Goal: Complete application form: Complete application form

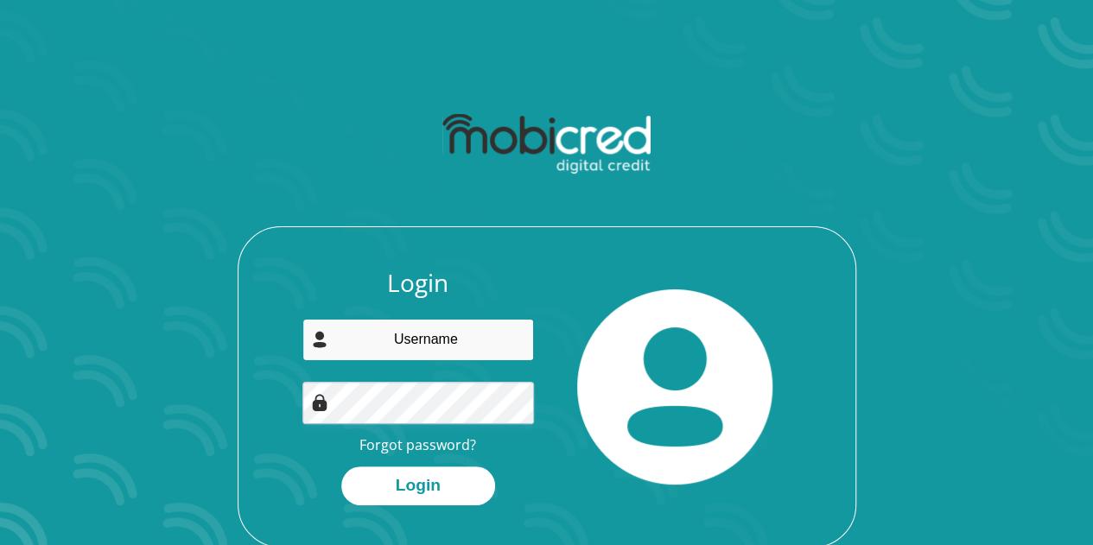
click at [380, 342] on input "email" at bounding box center [417, 340] width 231 height 42
type input "2903jmw2000@gmail.com"
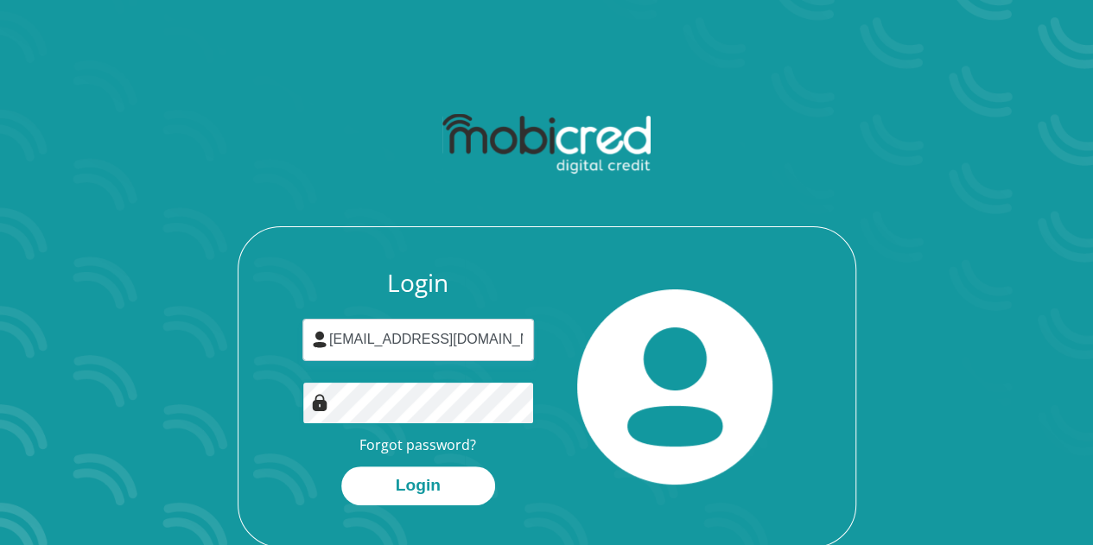
click at [341, 466] on button "Login" at bounding box center [418, 485] width 154 height 39
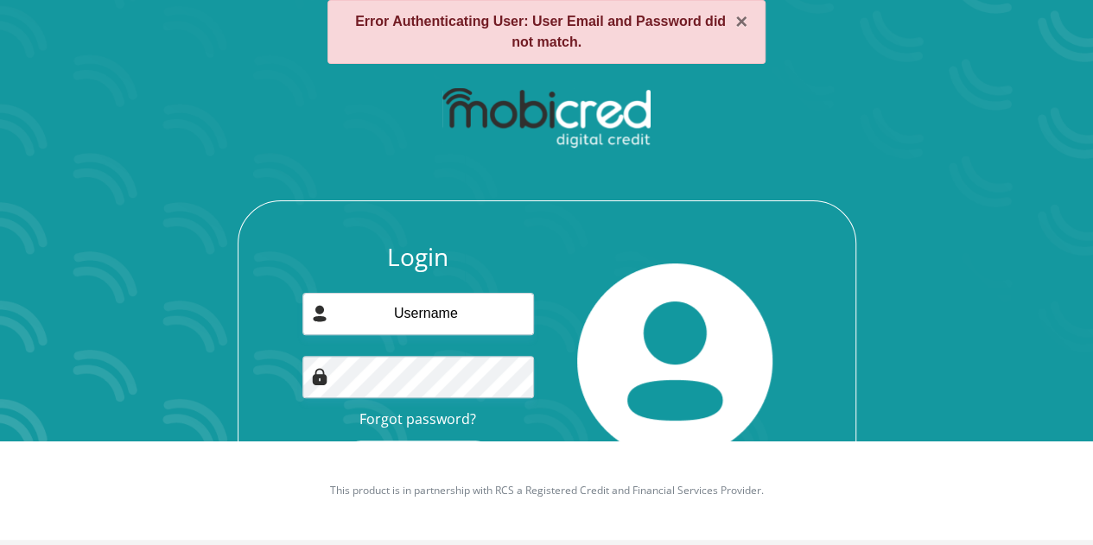
scroll to position [103, 0]
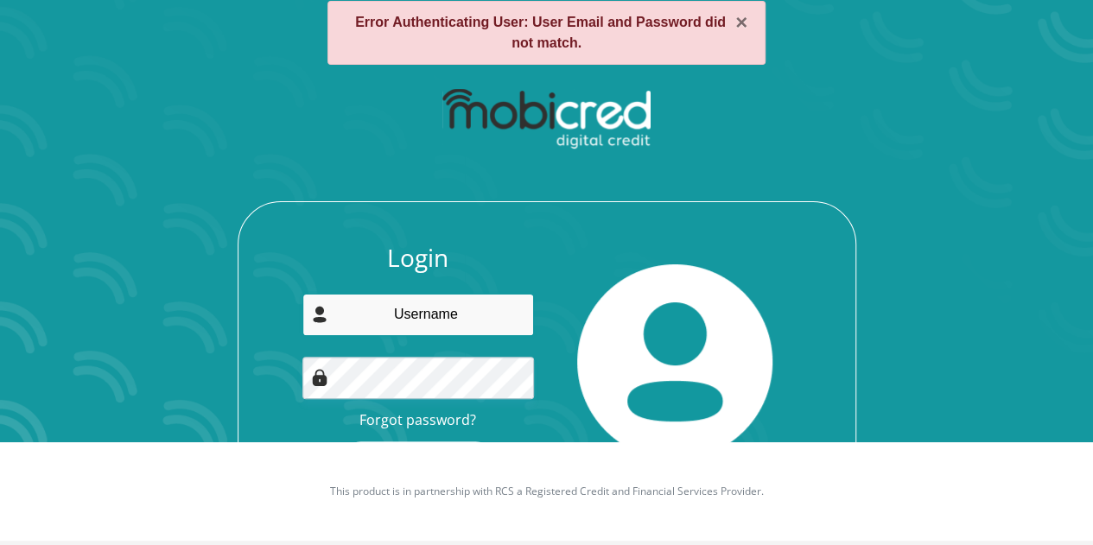
click at [448, 299] on input "email" at bounding box center [417, 315] width 231 height 42
type input "[EMAIL_ADDRESS][DOMAIN_NAME]"
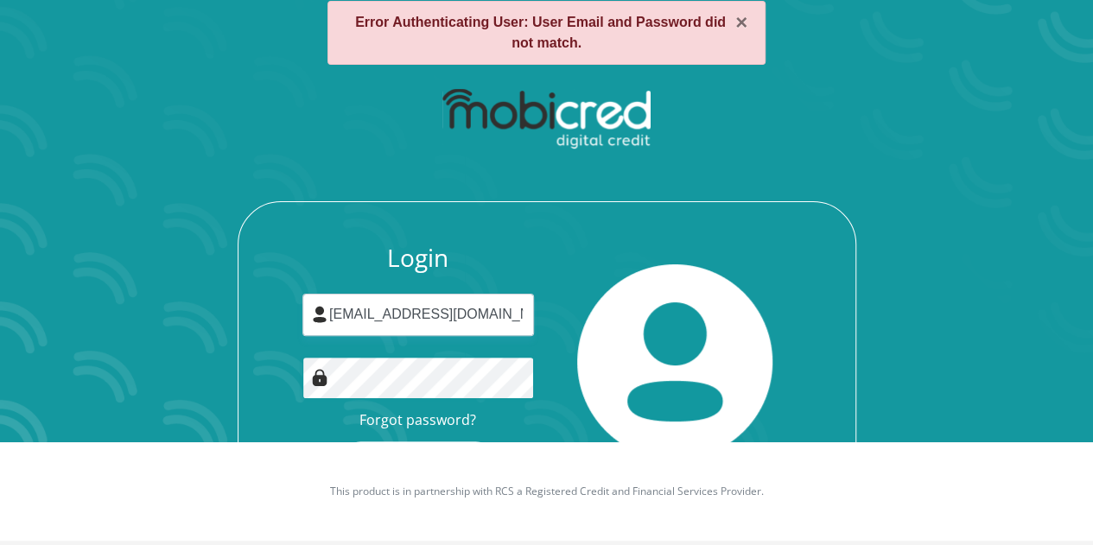
click at [341, 441] on button "Login" at bounding box center [418, 460] width 154 height 39
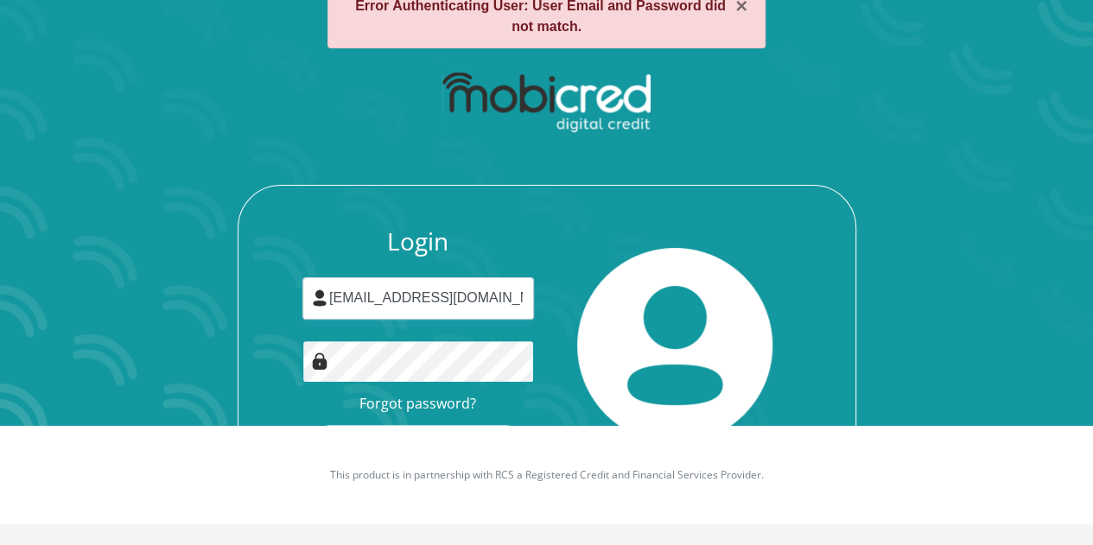
scroll to position [118, 0]
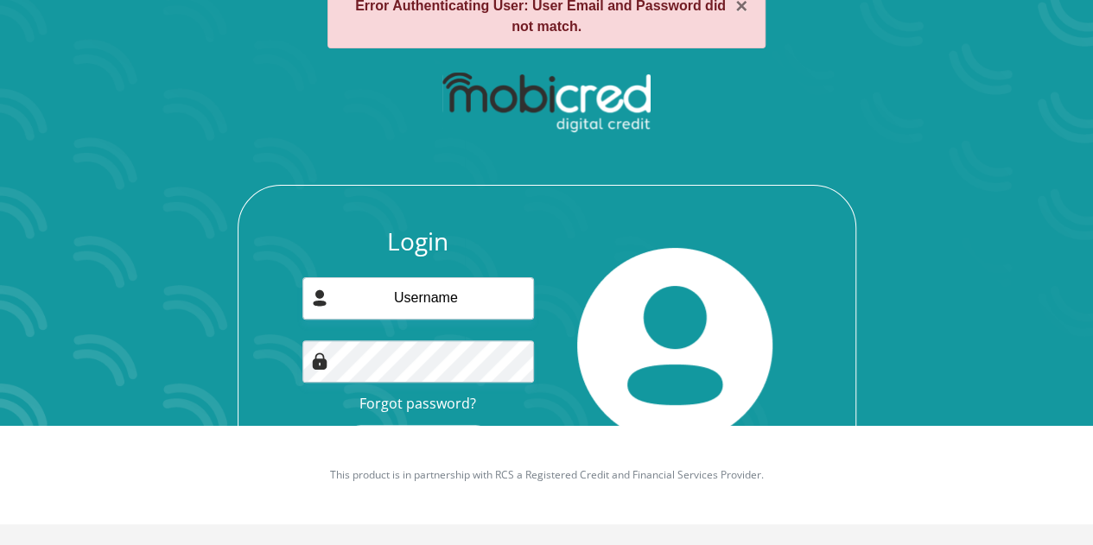
scroll to position [118, 0]
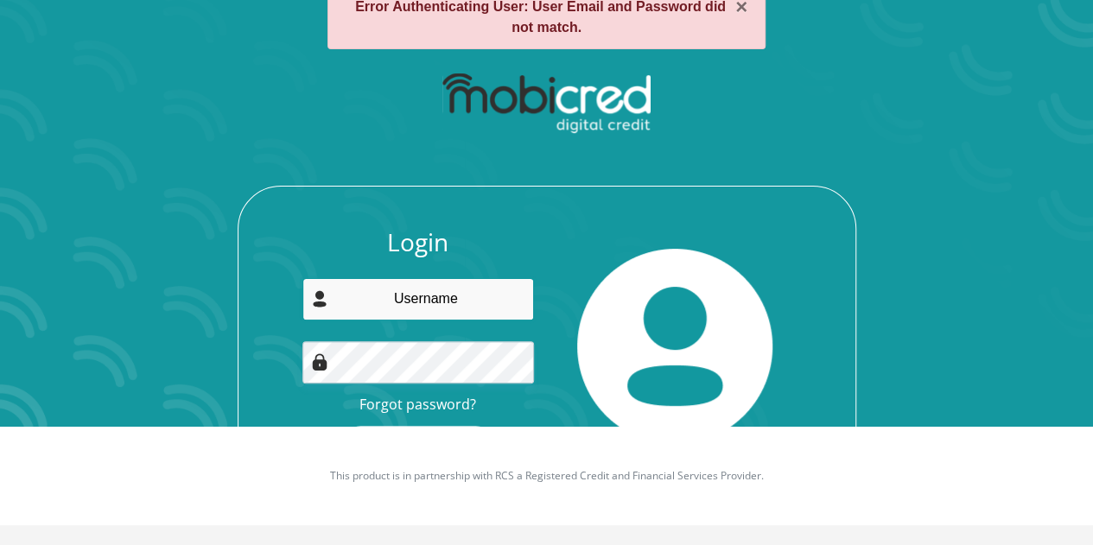
click at [422, 298] on input "email" at bounding box center [417, 299] width 231 height 42
type input "[EMAIL_ADDRESS][DOMAIN_NAME]"
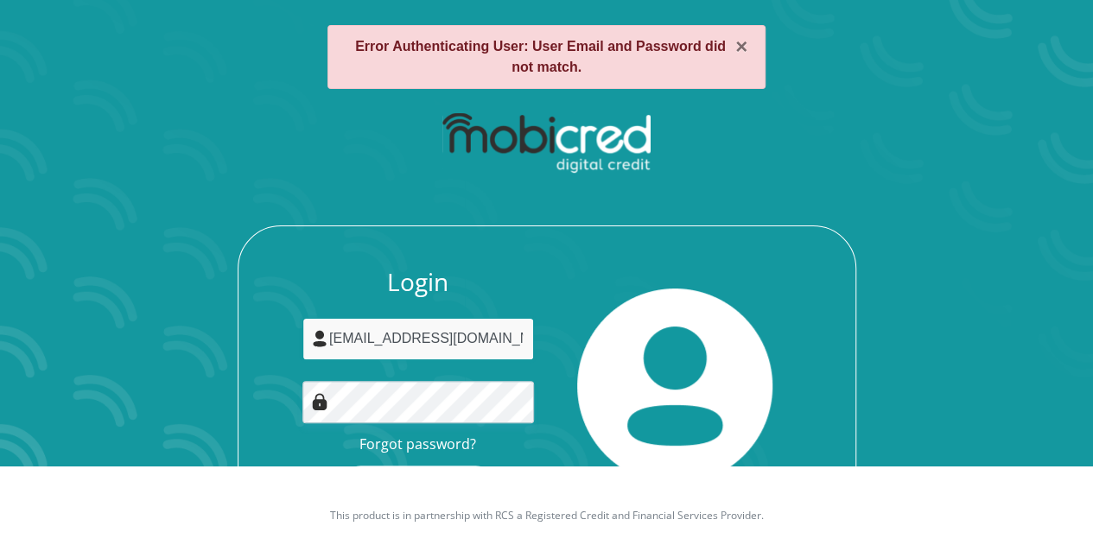
scroll to position [119, 0]
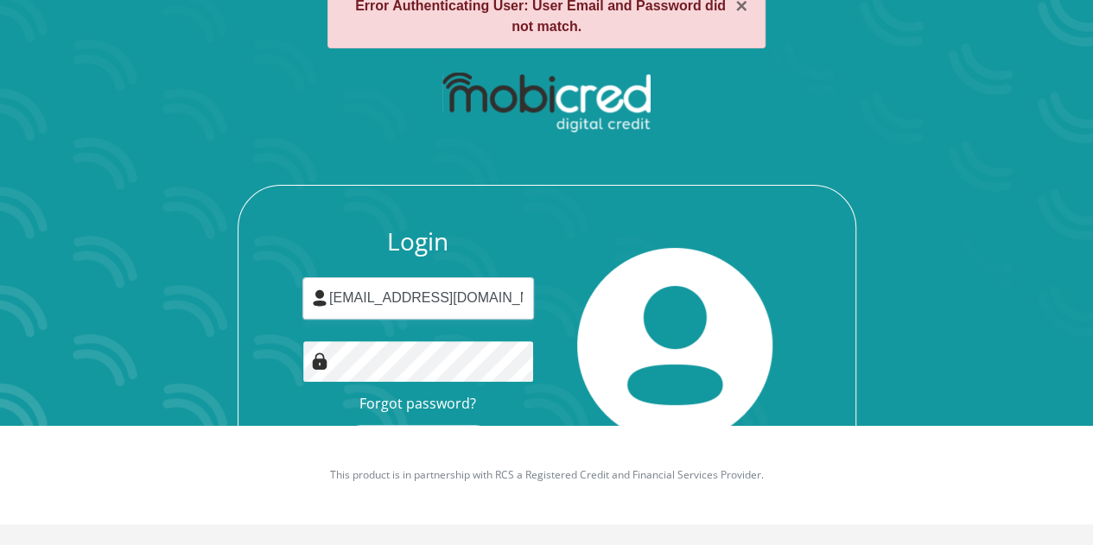
click at [341, 425] on button "Login" at bounding box center [418, 444] width 154 height 39
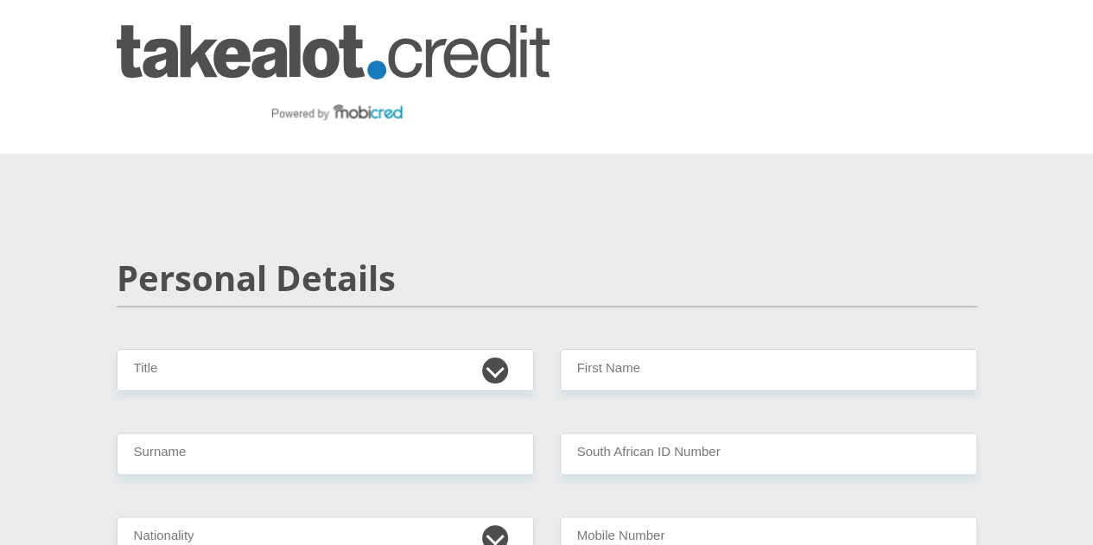
scroll to position [181, 0]
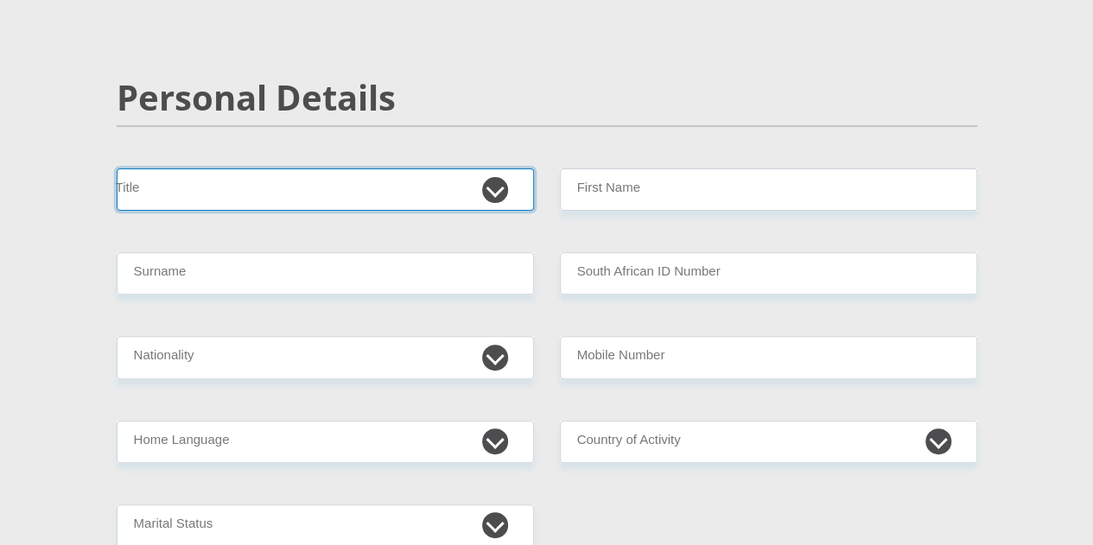
click at [308, 168] on select "Mr Ms Mrs Dr Other" at bounding box center [325, 189] width 417 height 42
select select "Mr"
click at [117, 168] on select "Mr Ms Mrs Dr Other" at bounding box center [325, 189] width 417 height 42
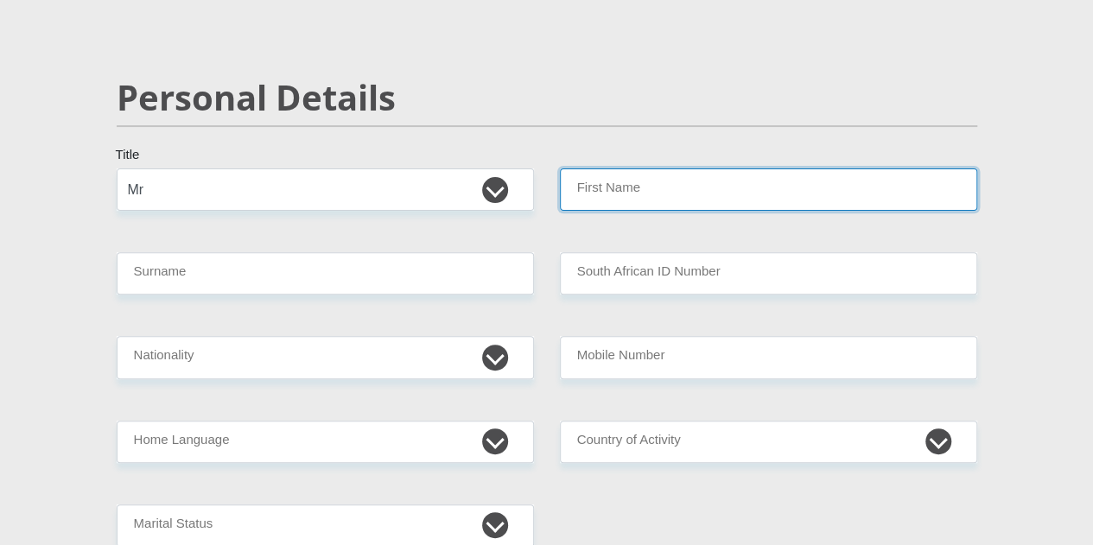
click at [629, 168] on input "First Name" at bounding box center [768, 189] width 417 height 42
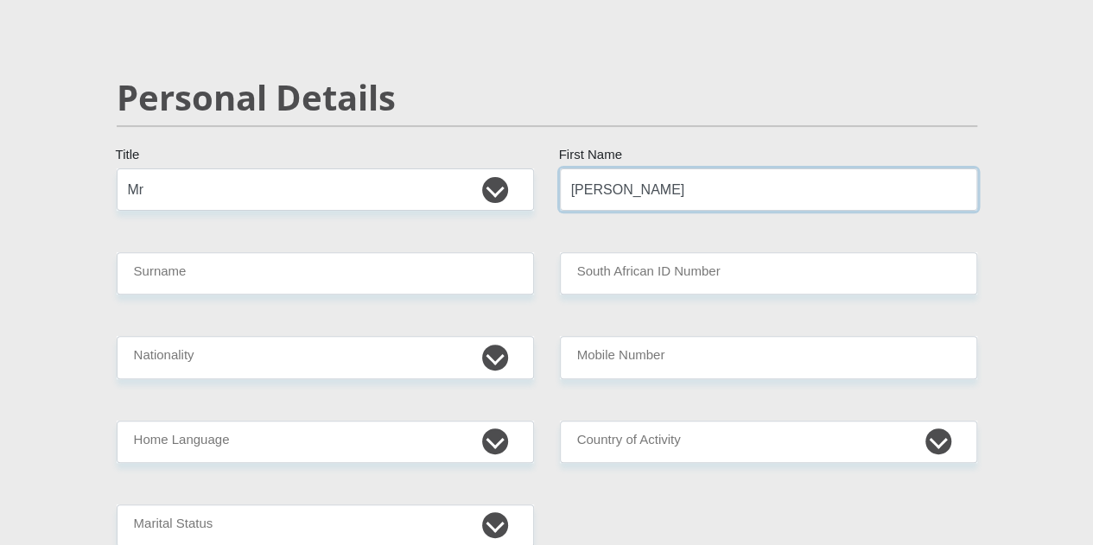
type input "Joshua"
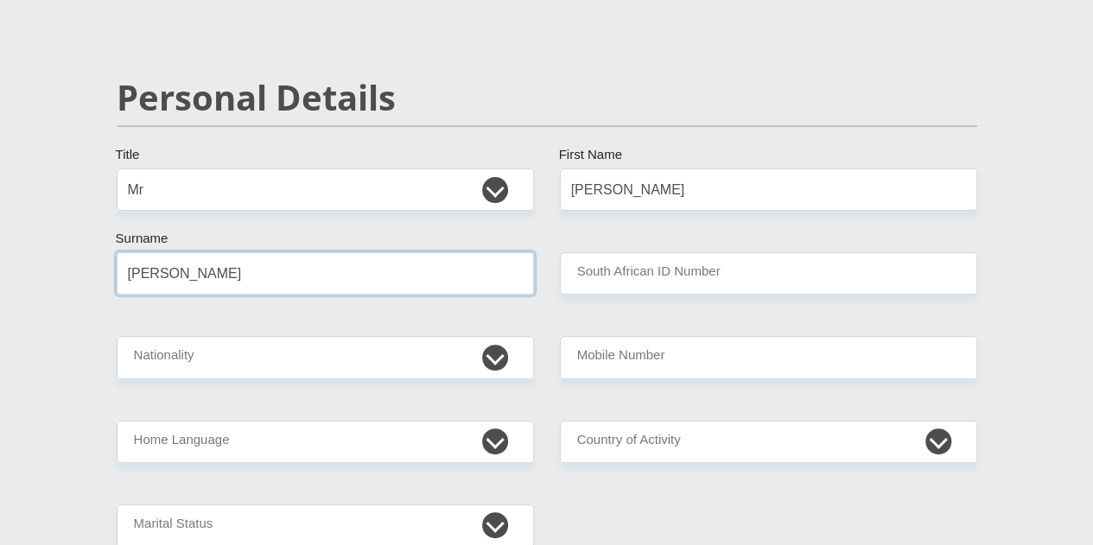
type input "Windell"
type input "0003295315083"
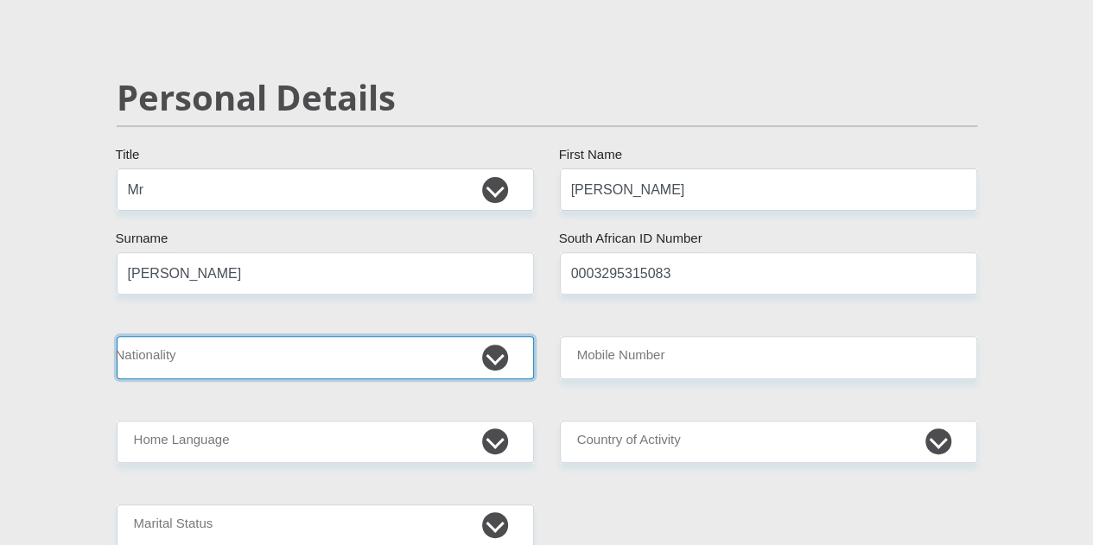
click at [477, 336] on select "South Africa Afghanistan Aland Islands Albania Algeria America Samoa American V…" at bounding box center [325, 357] width 417 height 42
select select "ZAF"
click at [117, 336] on select "South Africa Afghanistan Aland Islands Albania Algeria America Samoa American V…" at bounding box center [325, 357] width 417 height 42
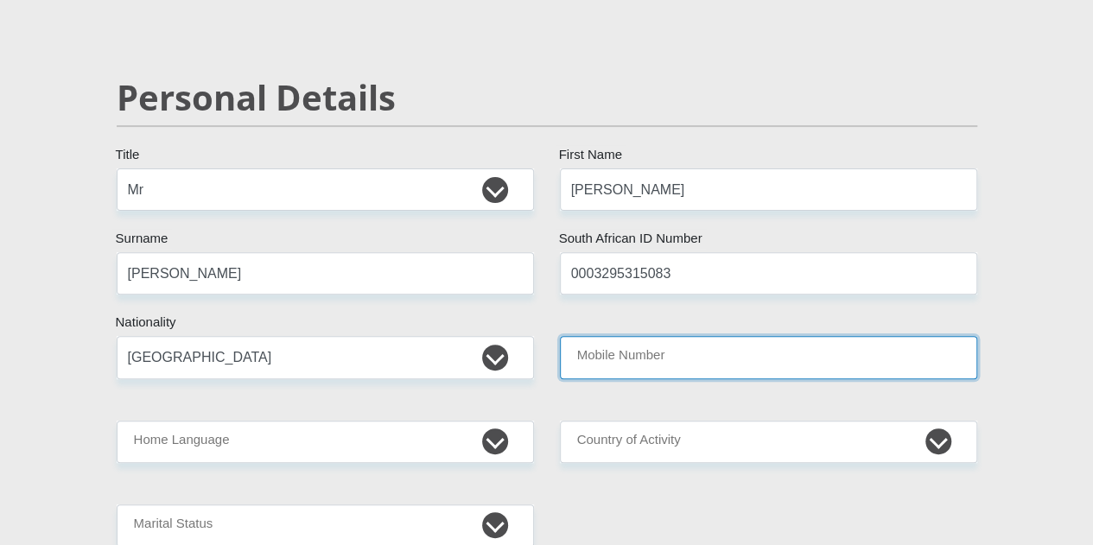
click at [625, 336] on input "Mobile Number" at bounding box center [768, 357] width 417 height 42
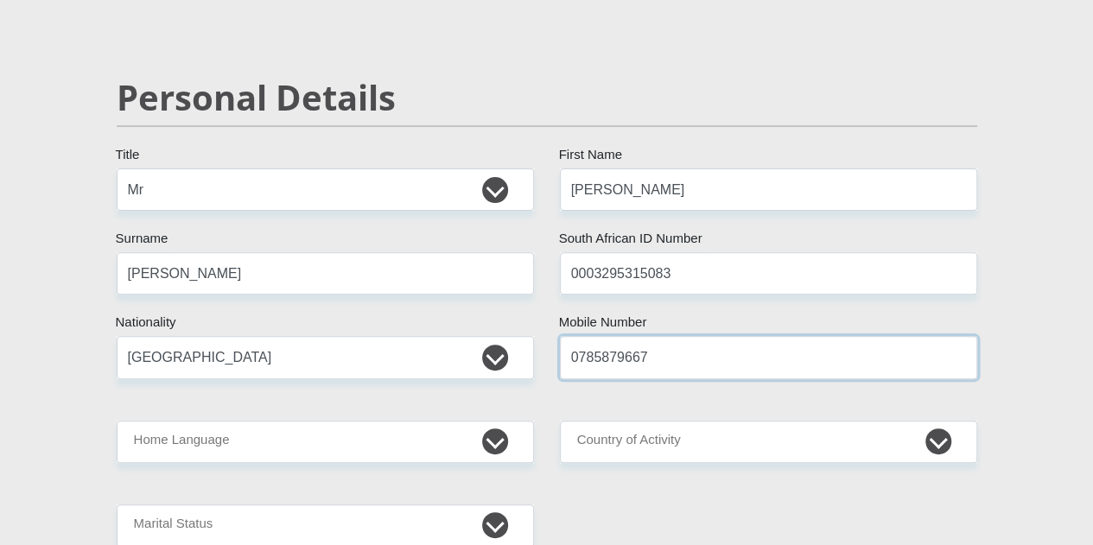
type input "0785879667"
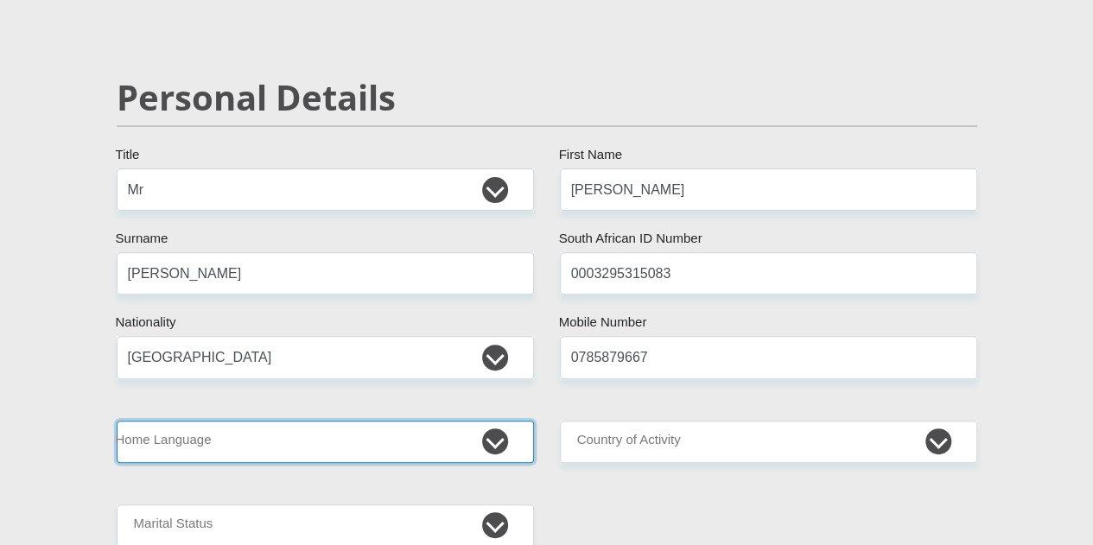
click at [428, 421] on select "Afrikaans English Sepedi South Ndebele Southern Sotho Swati Tsonga Tswana Venda…" at bounding box center [325, 442] width 417 height 42
select select "eng"
click at [117, 421] on select "Afrikaans English Sepedi South Ndebele Southern Sotho Swati Tsonga Tswana Venda…" at bounding box center [325, 442] width 417 height 42
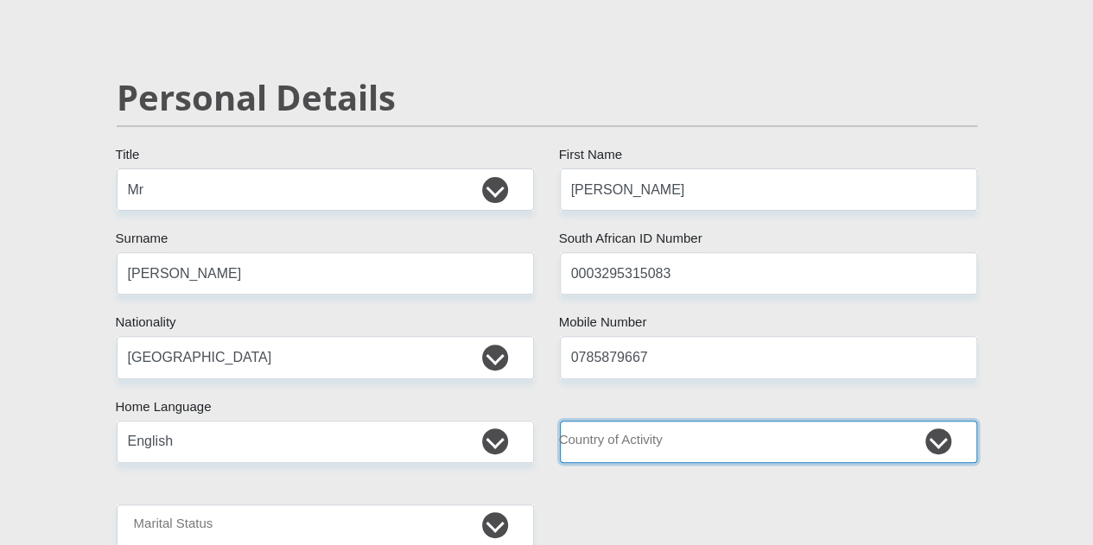
click at [656, 421] on select "South Africa Afghanistan Aland Islands Albania Algeria America Samoa American V…" at bounding box center [768, 442] width 417 height 42
select select "ZAF"
click at [560, 421] on select "South Africa Afghanistan Aland Islands Albania Algeria America Samoa American V…" at bounding box center [768, 442] width 417 height 42
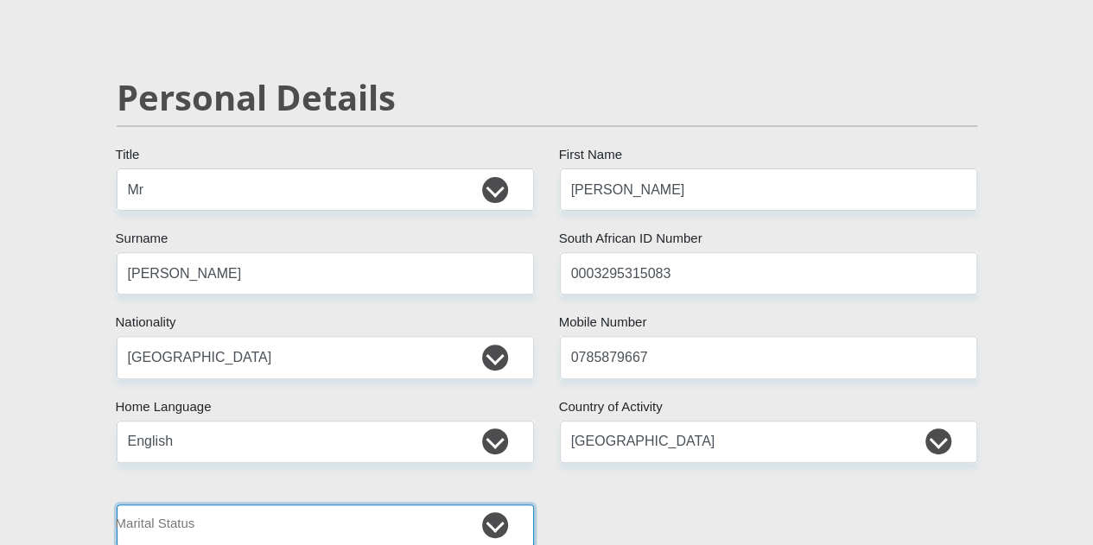
click at [341, 504] on select "Married ANC Single Divorced Widowed Married COP or Customary Law" at bounding box center [325, 525] width 417 height 42
select select "2"
click at [117, 504] on select "Married ANC Single Divorced Widowed Married COP or Customary Law" at bounding box center [325, 525] width 417 height 42
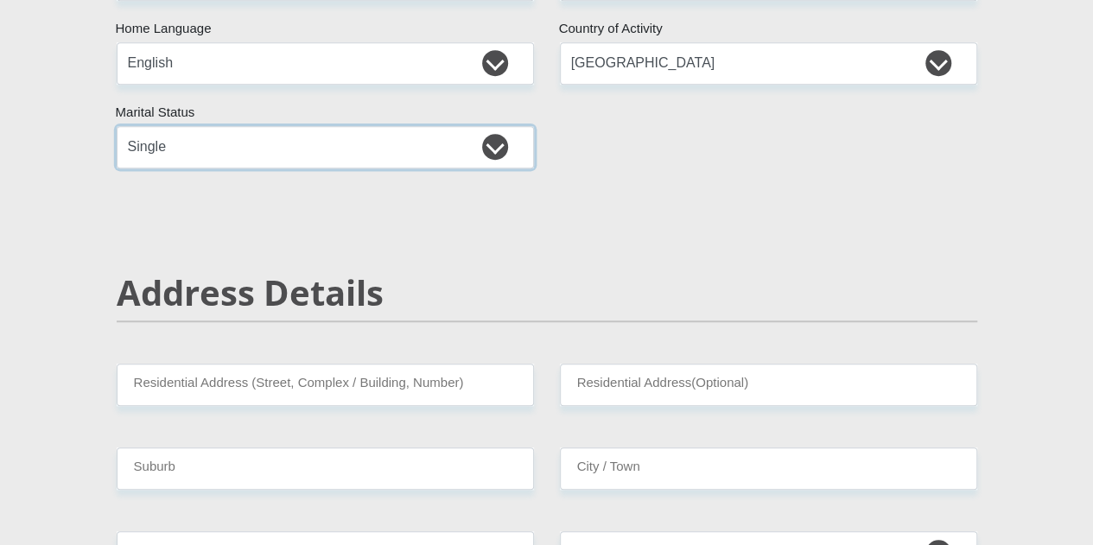
scroll to position [557, 0]
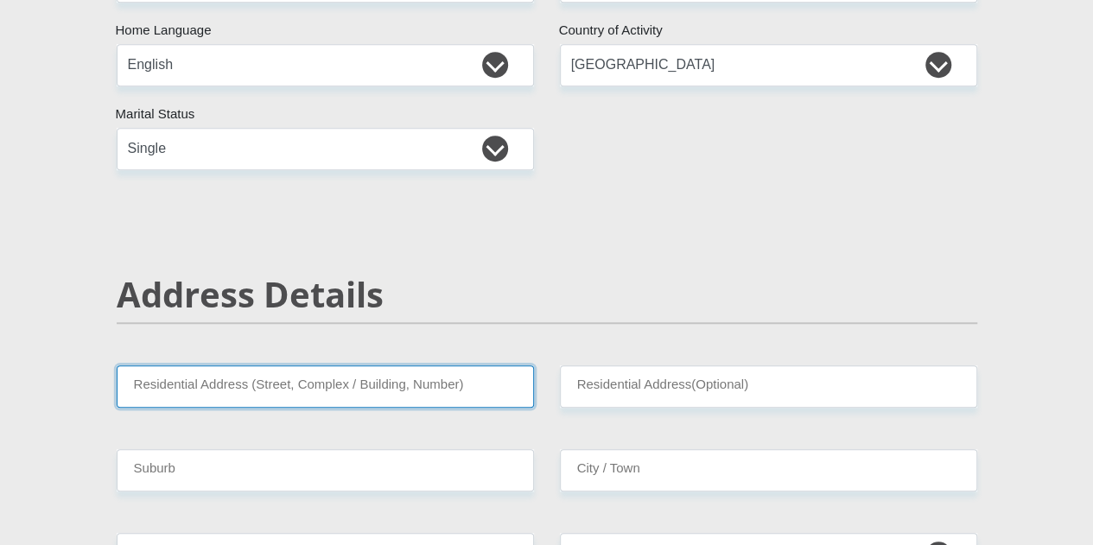
click at [301, 365] on input "Residential Address (Street, Complex / Building, Number)" at bounding box center [325, 386] width 417 height 42
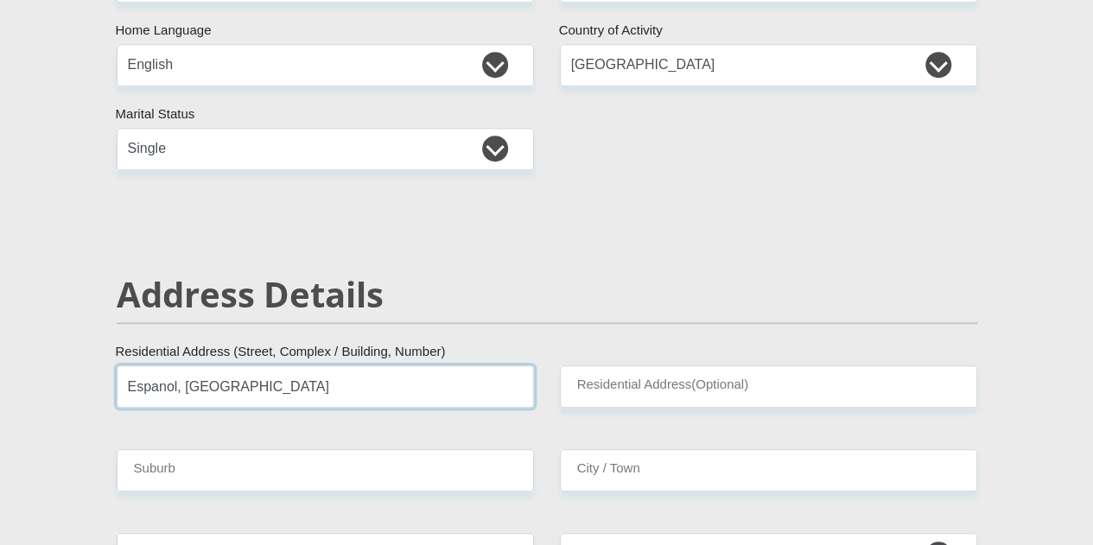
type input "Espanol, Sail Street"
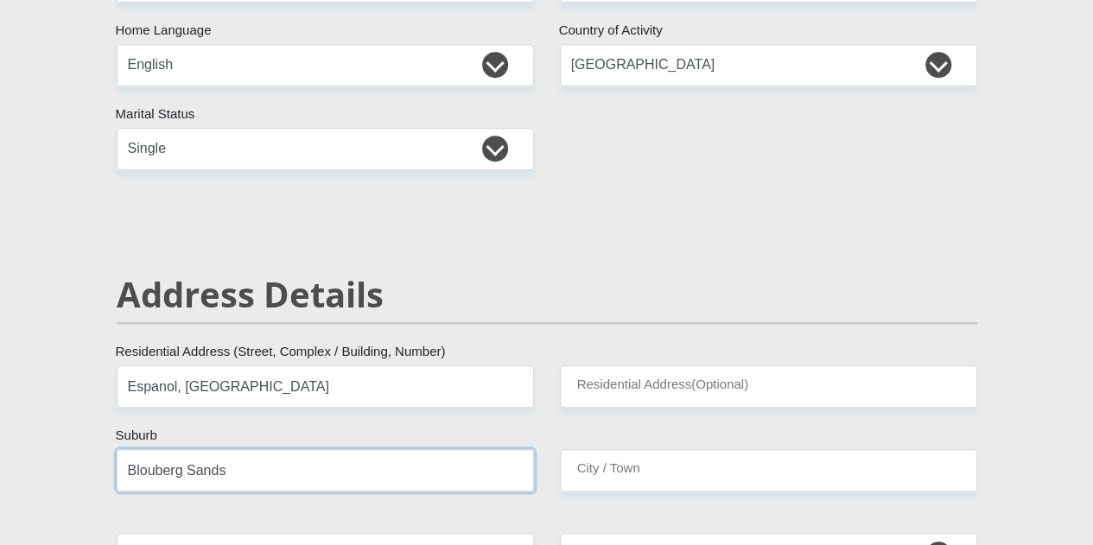
type input "Blouberg Sands"
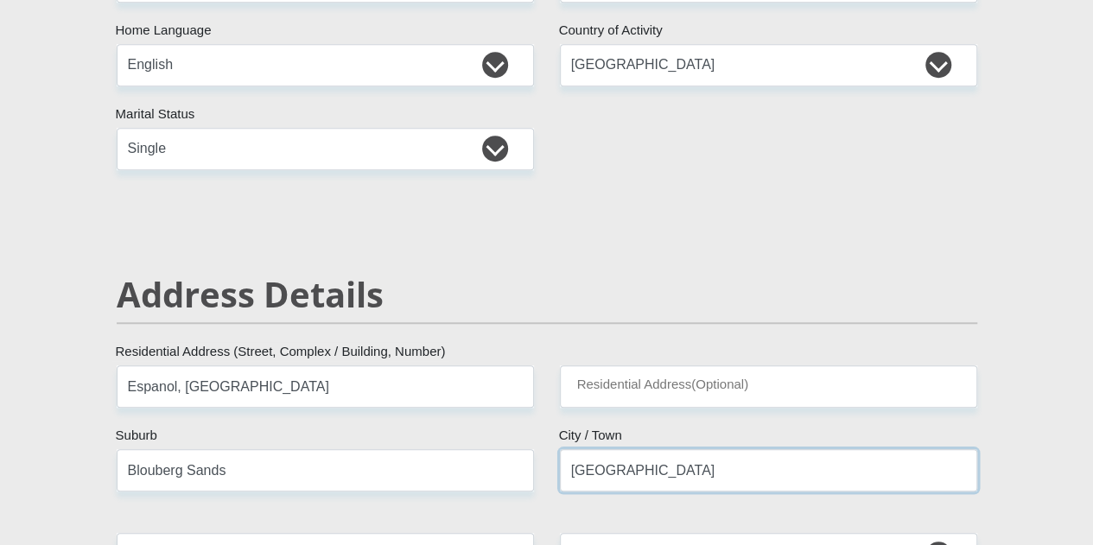
type input "Cape Town"
type input "7441"
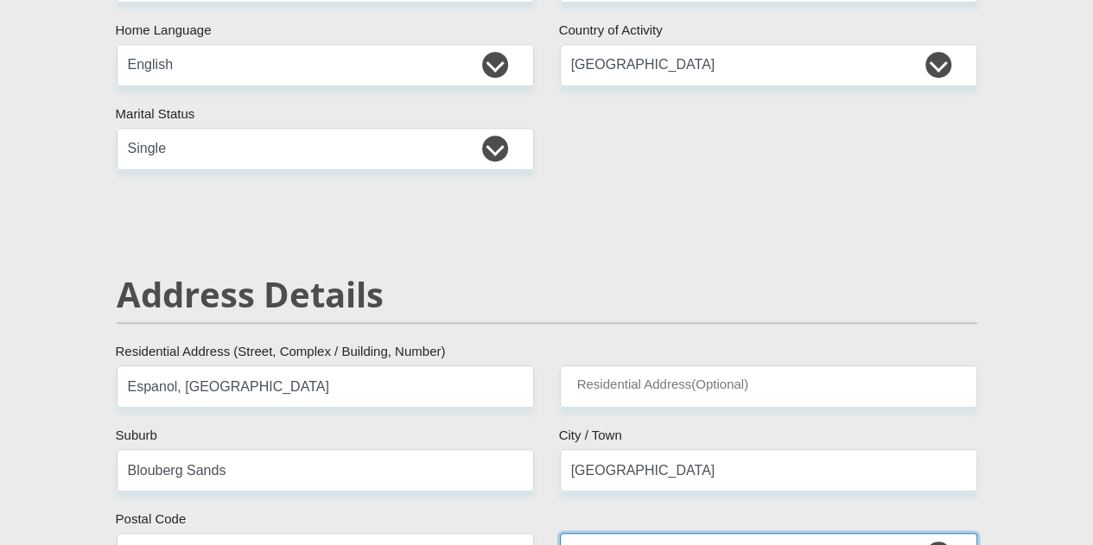
click at [715, 533] on select "Eastern Cape Free State Gauteng KwaZulu-Natal Limpopo Mpumalanga Northern Cape …" at bounding box center [768, 554] width 417 height 42
select select "Western Cape"
click at [560, 533] on select "Eastern Cape Free State Gauteng KwaZulu-Natal Limpopo Mpumalanga Northern Cape …" at bounding box center [768, 554] width 417 height 42
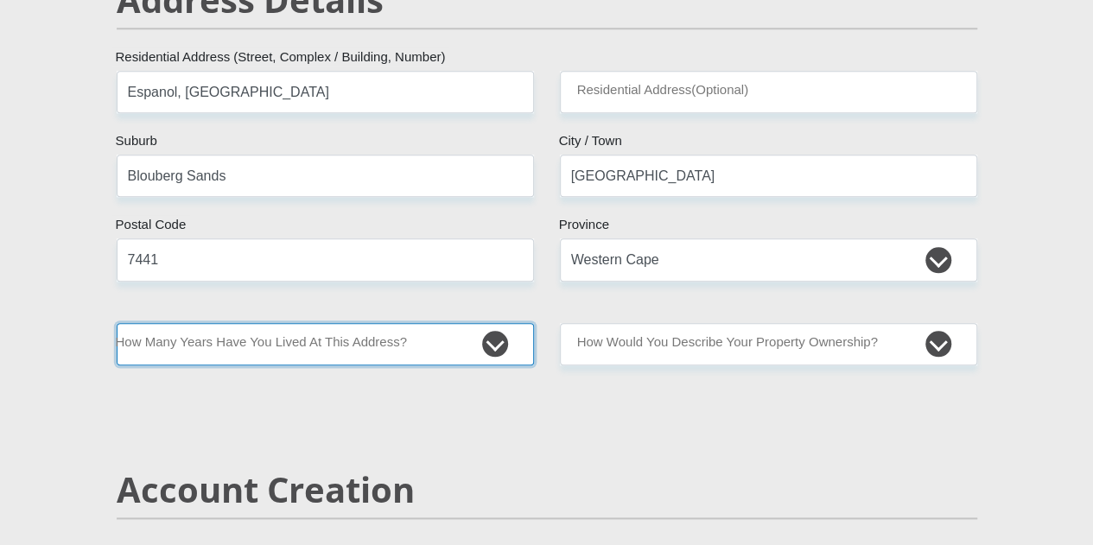
click at [318, 323] on select "less than 1 year 1-3 years 3-5 years 5+ years" at bounding box center [325, 344] width 417 height 42
select select "0"
click at [117, 323] on select "less than 1 year 1-3 years 3-5 years 5+ years" at bounding box center [325, 344] width 417 height 42
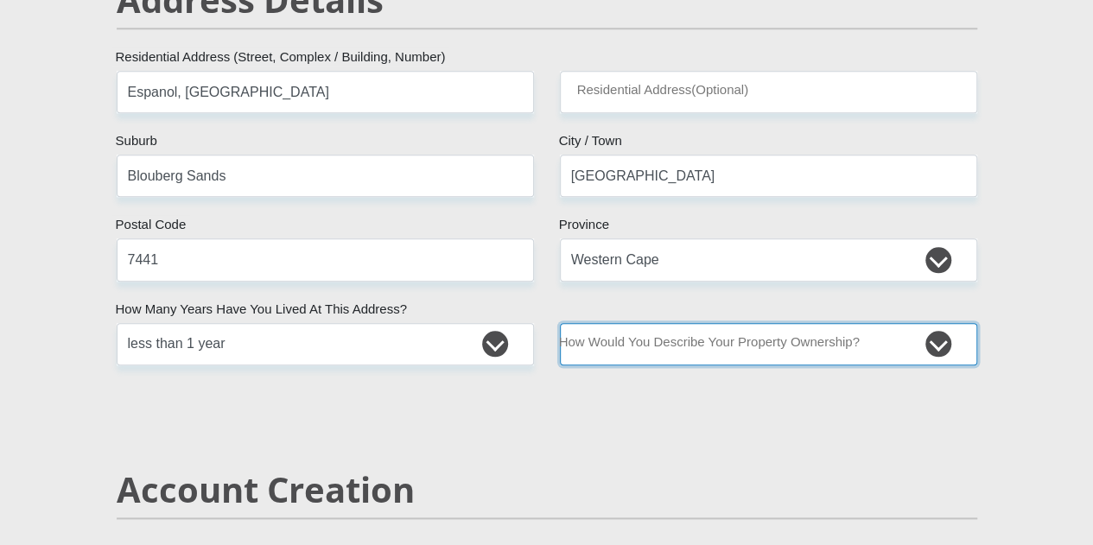
click at [644, 323] on select "Owned Rented Family Owned Company Dwelling" at bounding box center [768, 344] width 417 height 42
select select "Rented"
click at [560, 323] on select "Owned Rented Family Owned Company Dwelling" at bounding box center [768, 344] width 417 height 42
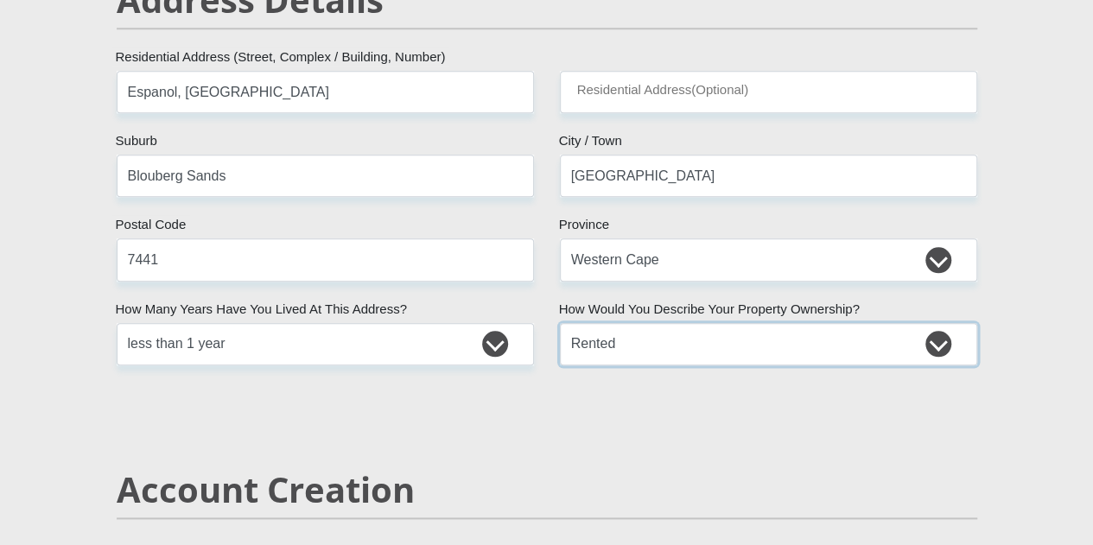
scroll to position [1162, 0]
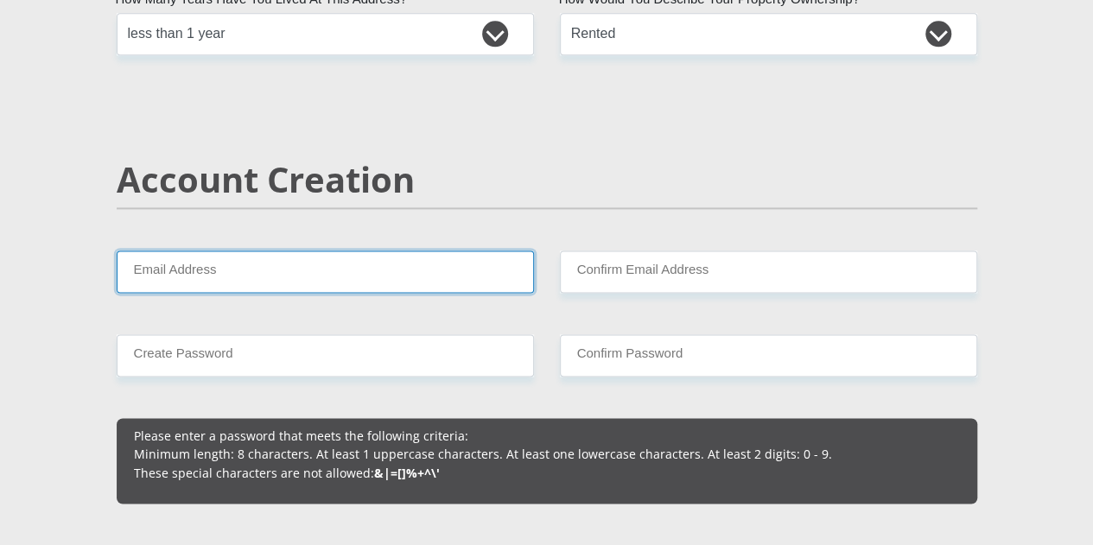
click at [318, 251] on input "Email Address" at bounding box center [325, 272] width 417 height 42
type input "2903jmw2000@gmail.com"
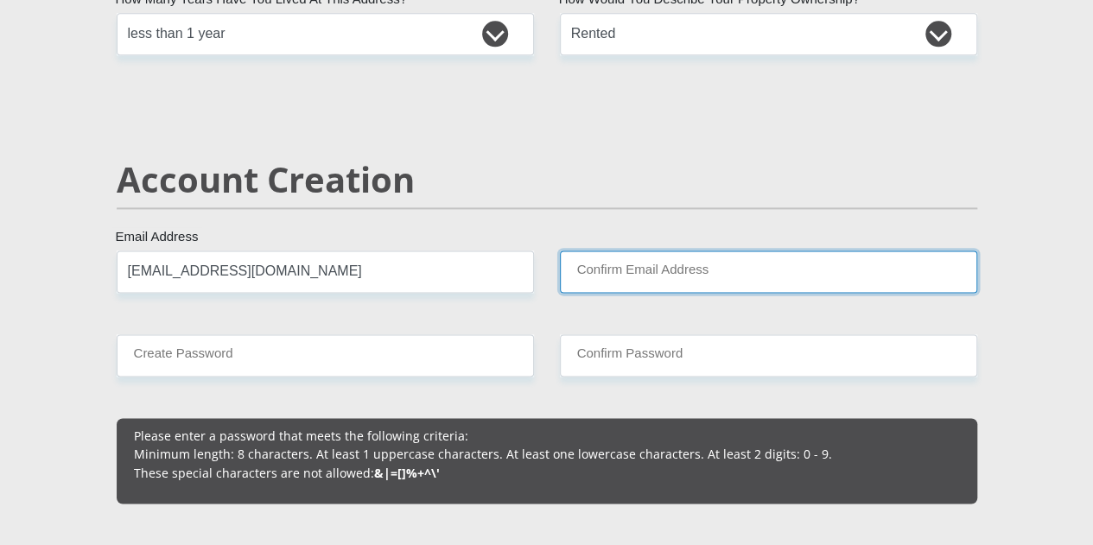
click at [684, 251] on input "Confirm Email Address" at bounding box center [768, 272] width 417 height 42
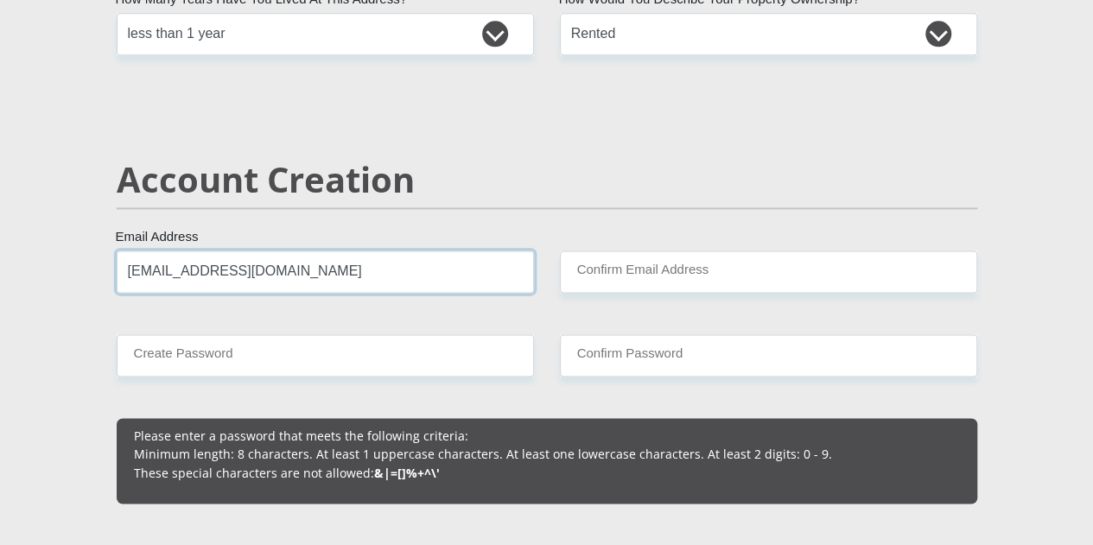
click at [327, 251] on input "2903jmw2000@gmail.com" at bounding box center [325, 272] width 417 height 42
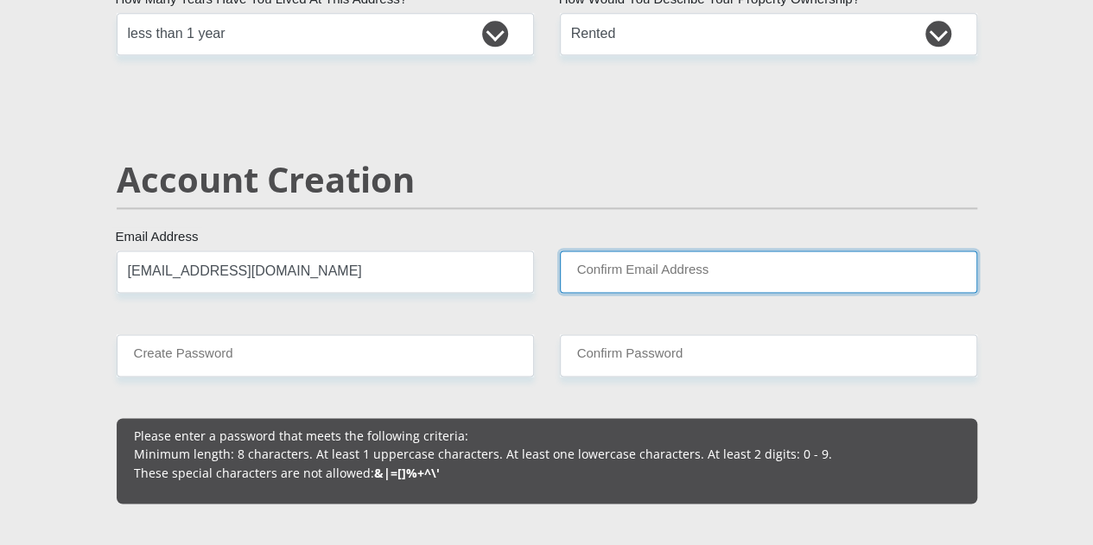
click at [650, 251] on input "Confirm Email Address" at bounding box center [768, 272] width 417 height 42
paste input "2903jmw2000@gmail.com"
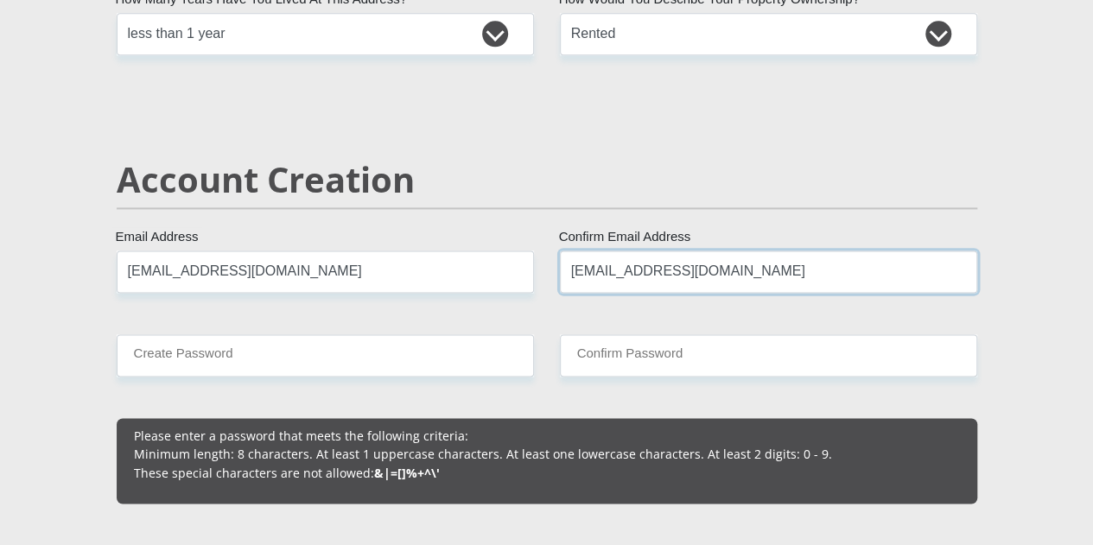
type input "2903jmw2000@gmail.com"
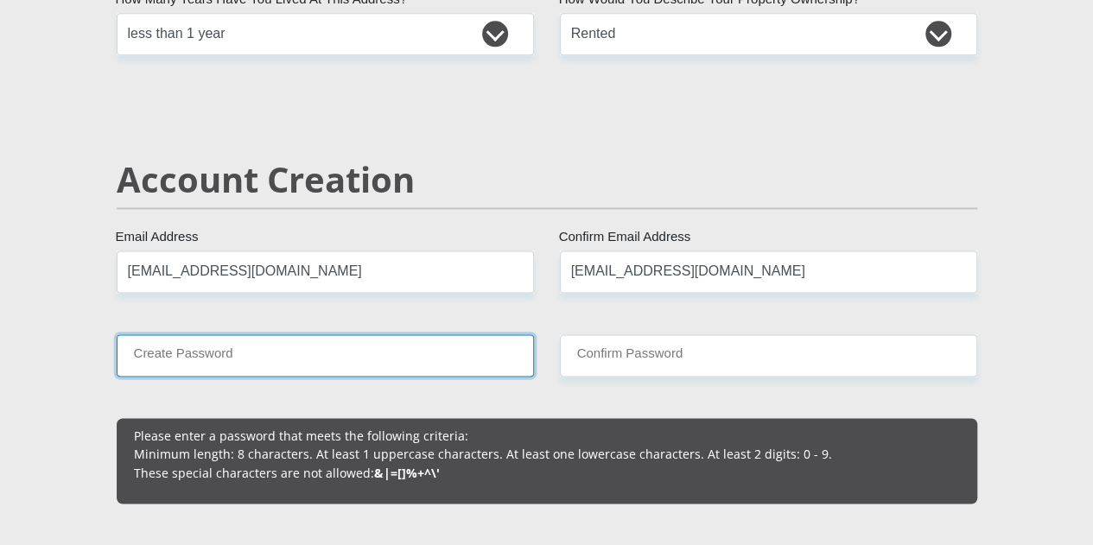
click at [295, 334] on input "Create Password" at bounding box center [325, 355] width 417 height 42
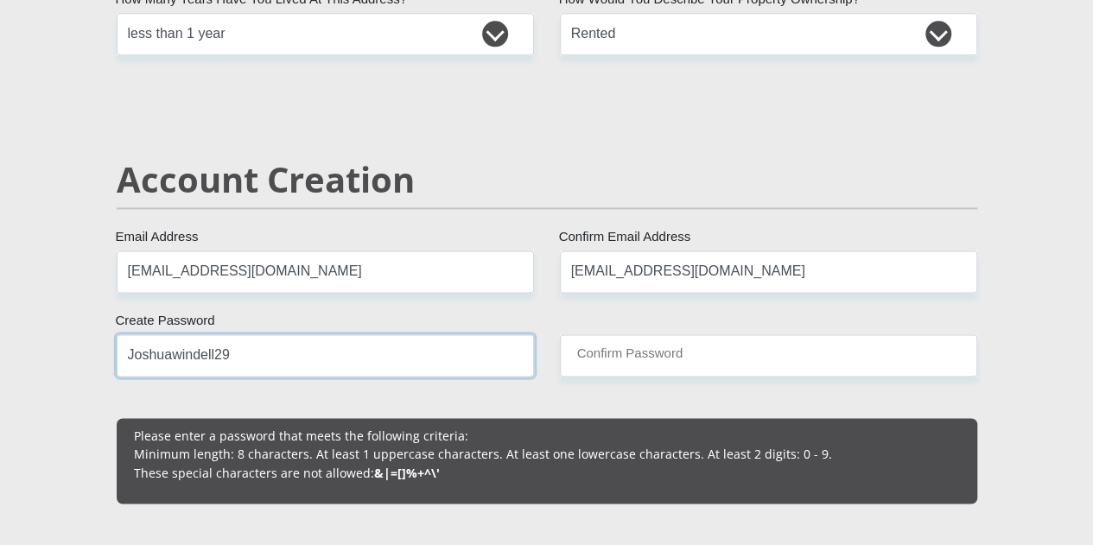
type input "Joshuawindell29"
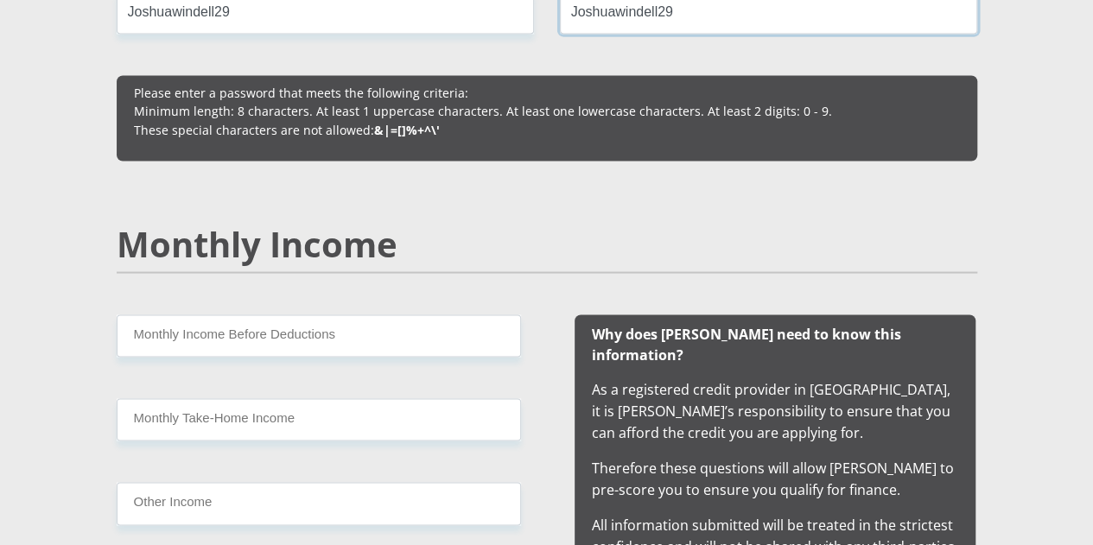
scroll to position [1506, 0]
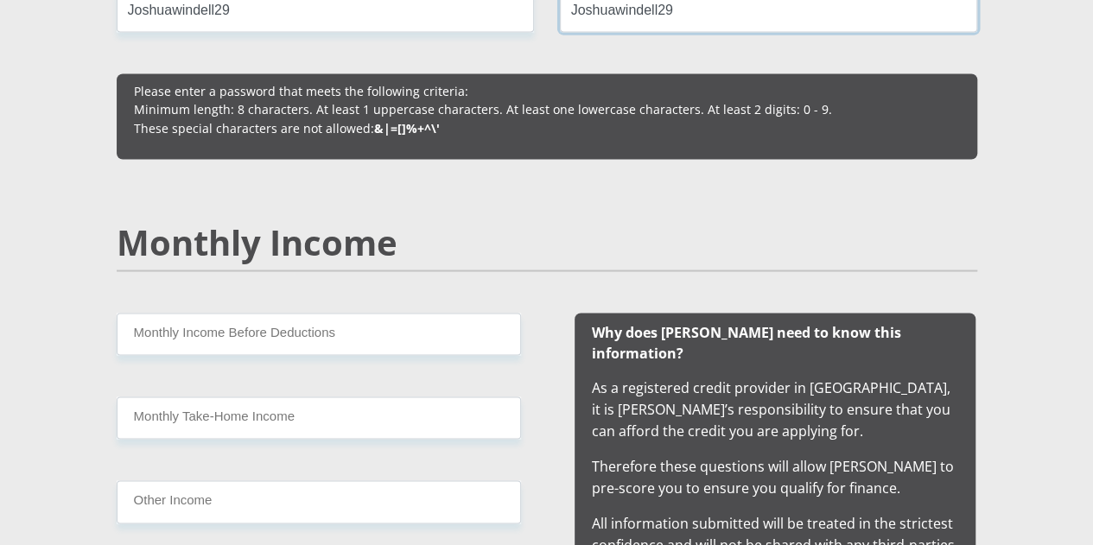
type input "Joshuawindell29"
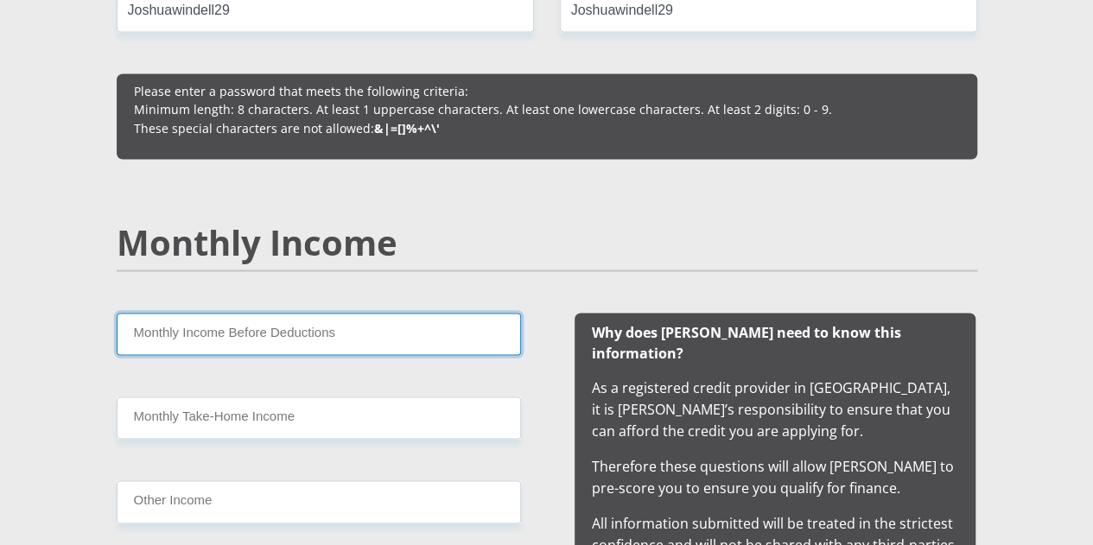
click at [214, 313] on input "Monthly Income Before Deductions" at bounding box center [319, 334] width 404 height 42
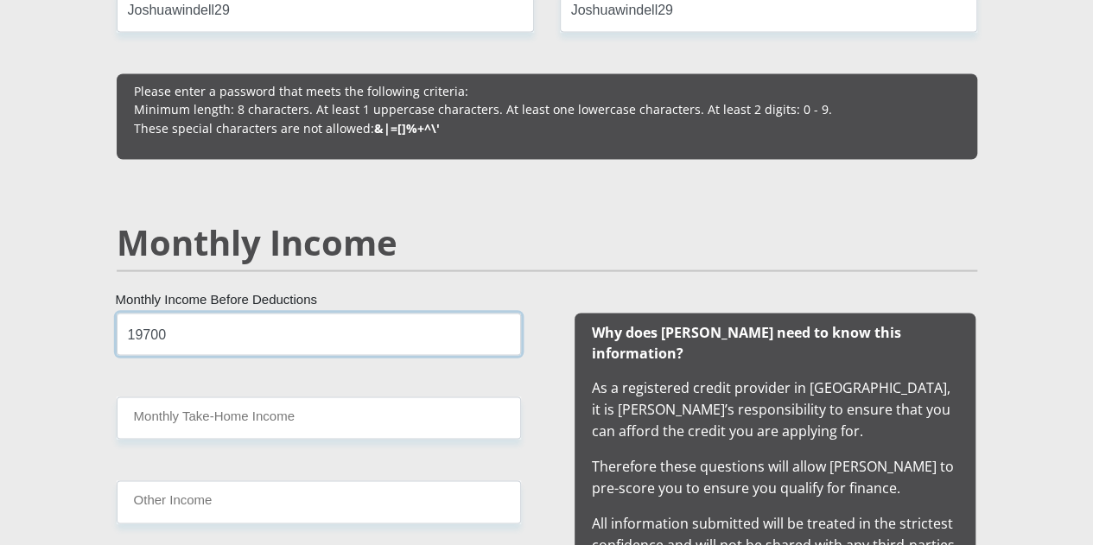
type input "19700"
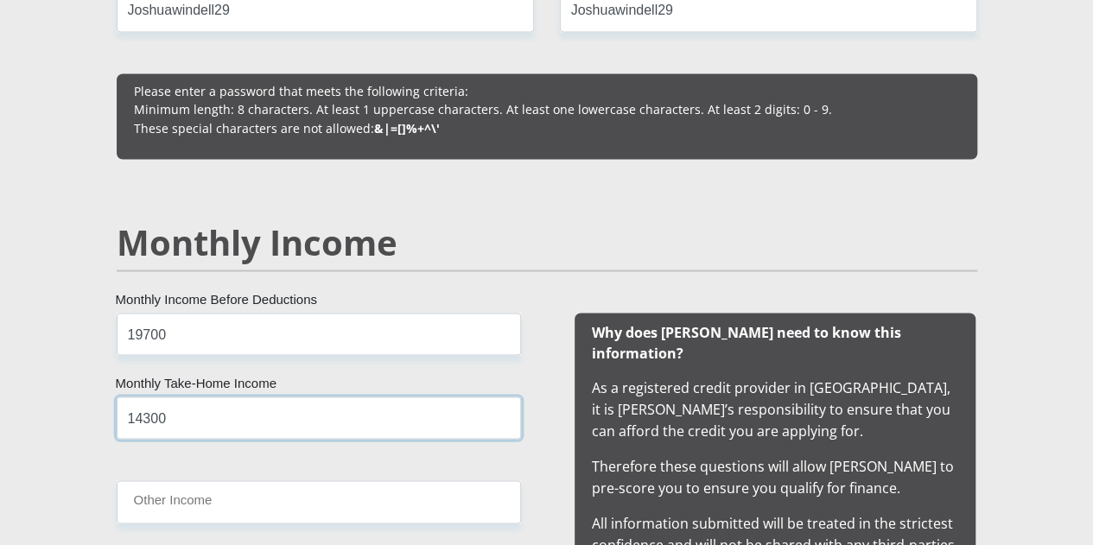
type input "14300"
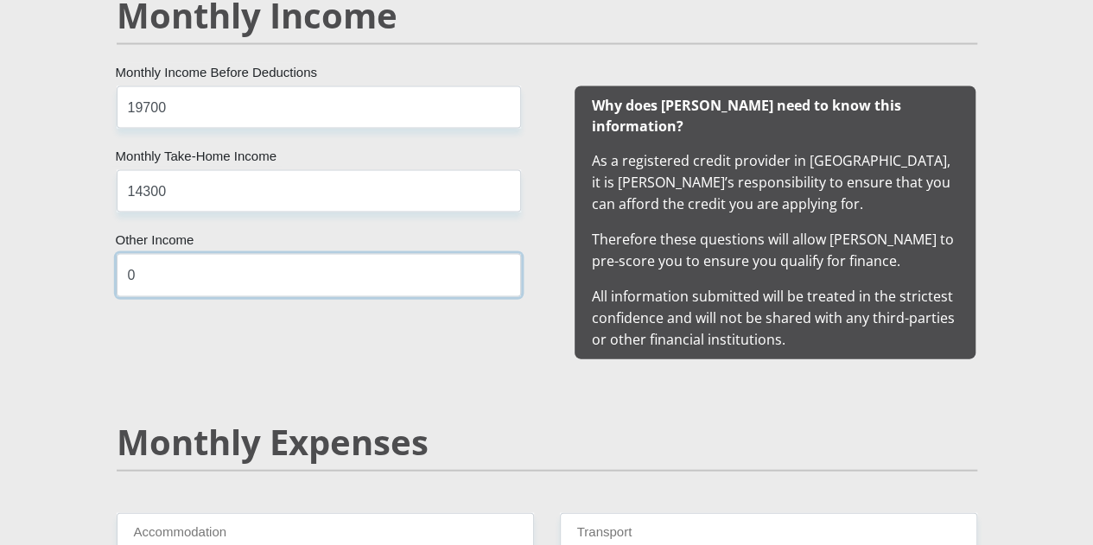
scroll to position [1731, 0]
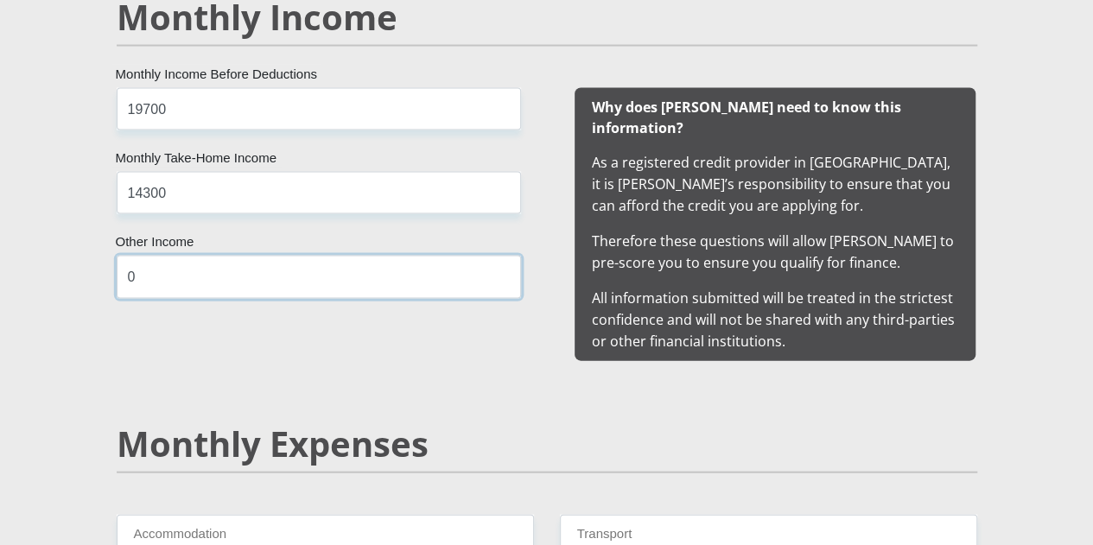
type input "0"
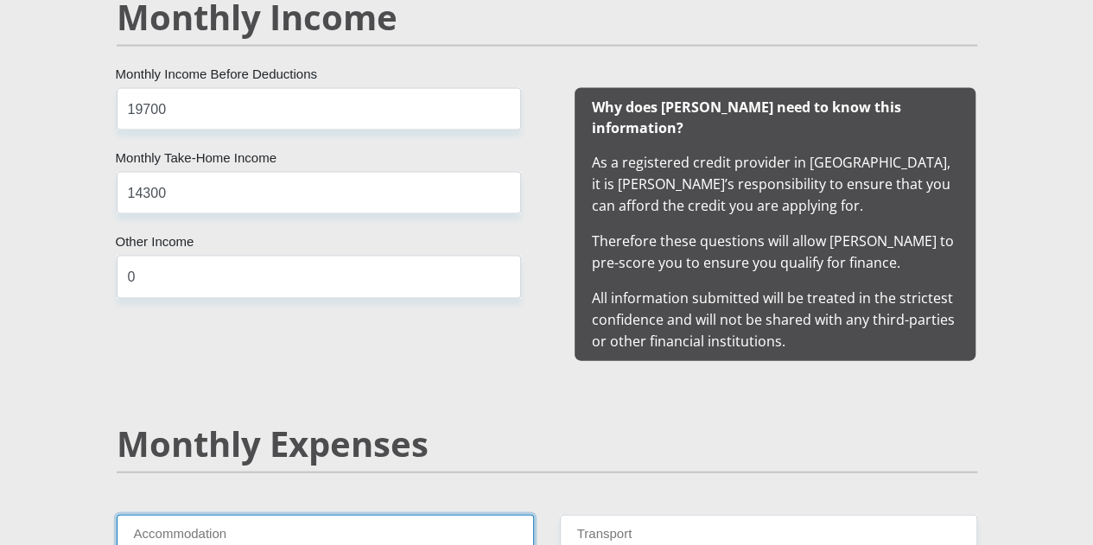
click at [187, 515] on input "Accommodation" at bounding box center [325, 536] width 417 height 42
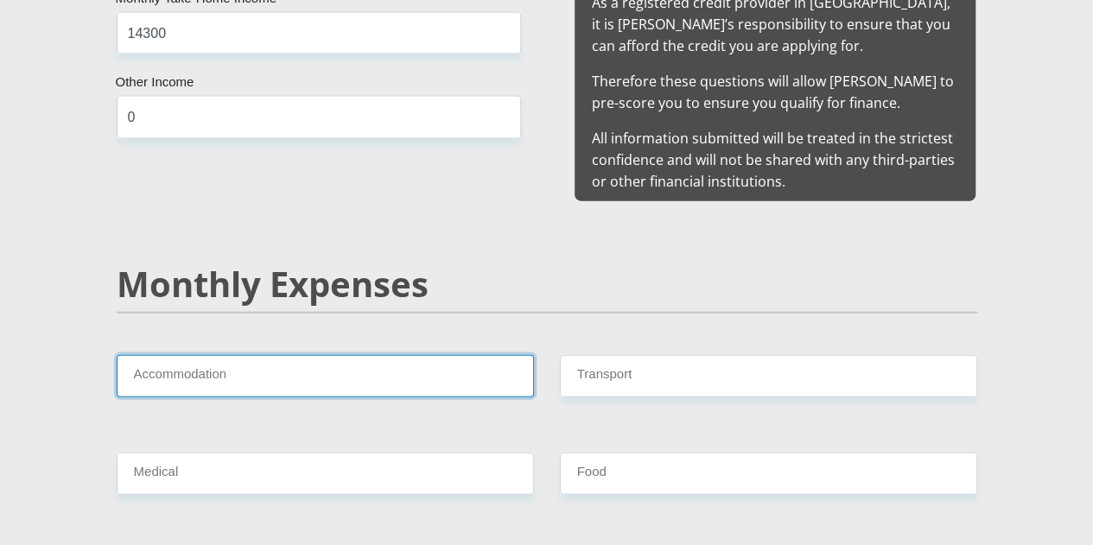
scroll to position [1890, 0]
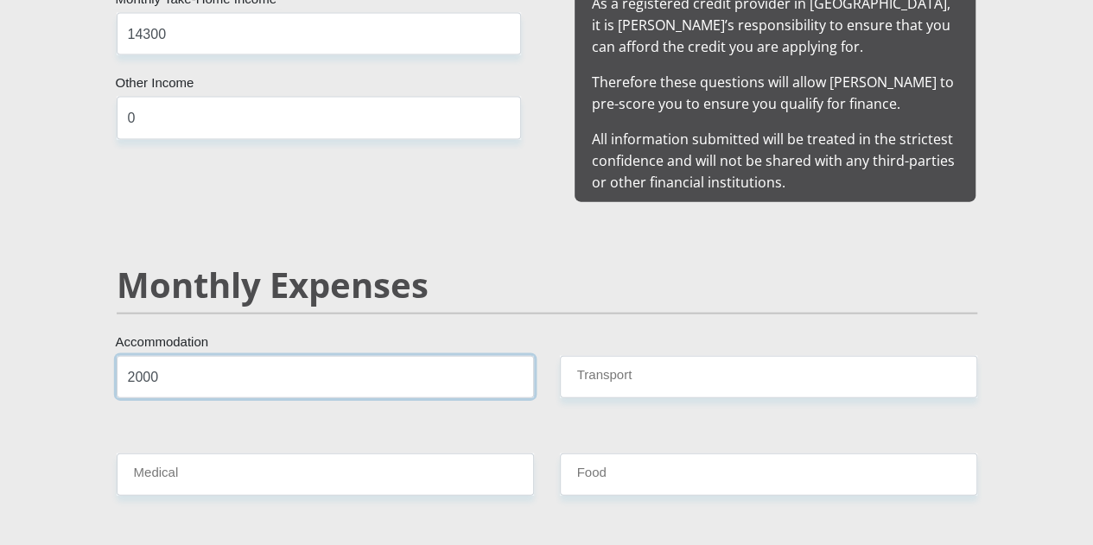
type input "2000"
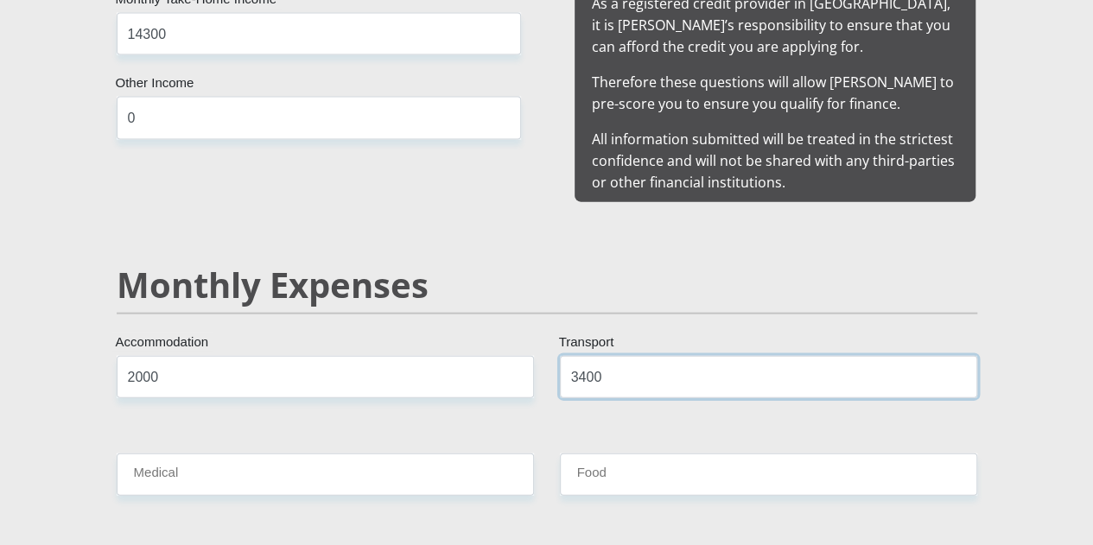
type input "3400"
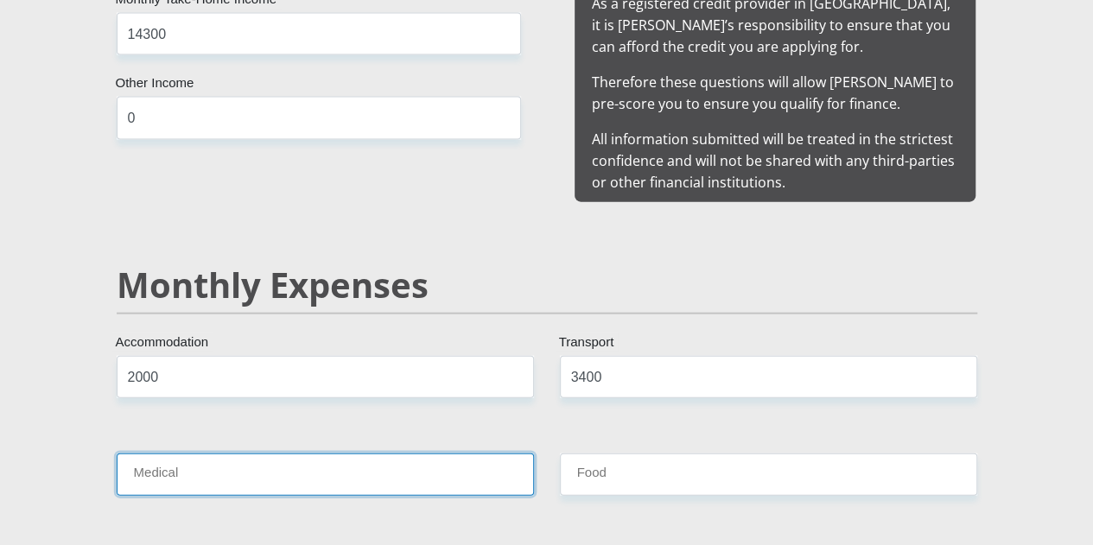
drag, startPoint x: 187, startPoint y: 475, endPoint x: 164, endPoint y: 396, distance: 81.8
click at [164, 453] on input "Medical" at bounding box center [325, 474] width 417 height 42
type input "0"
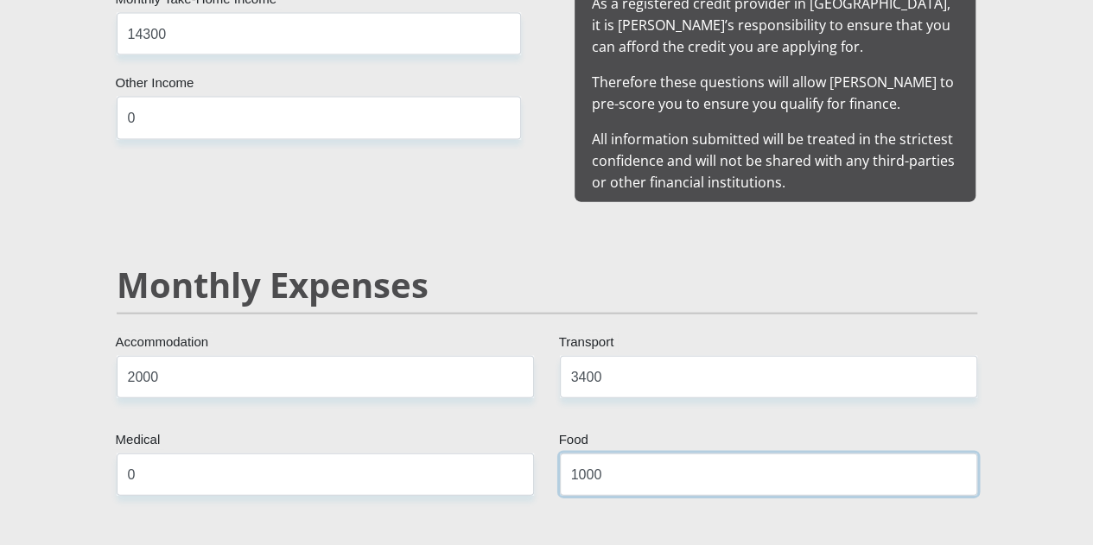
type input "1000"
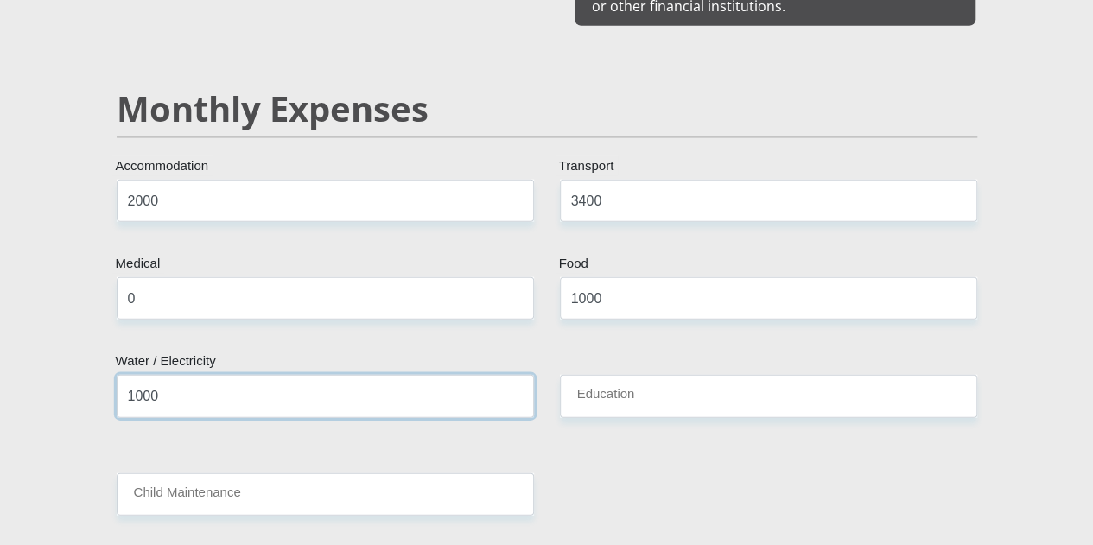
type input "1000"
type input "0"
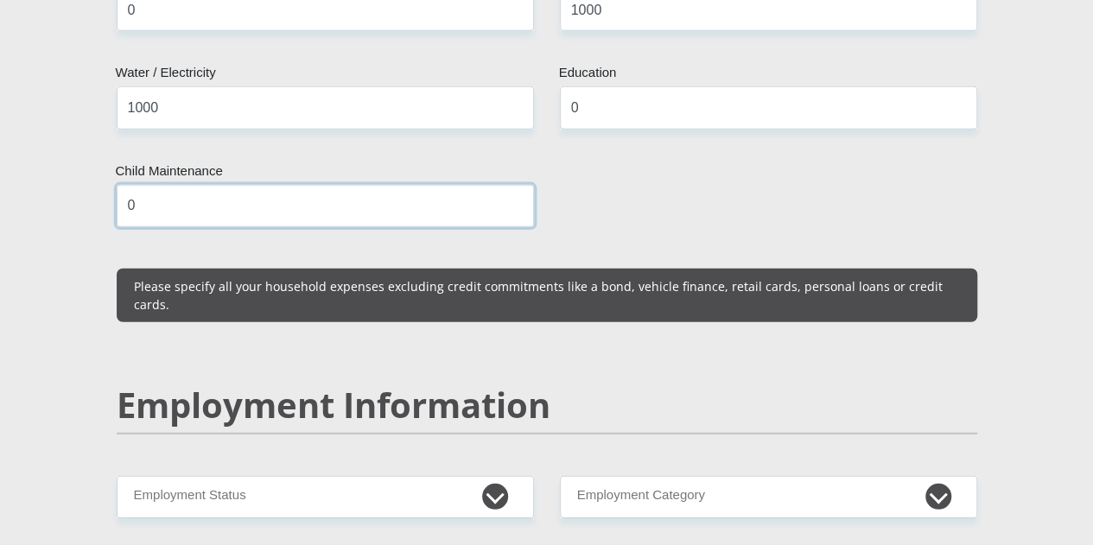
scroll to position [2356, 0]
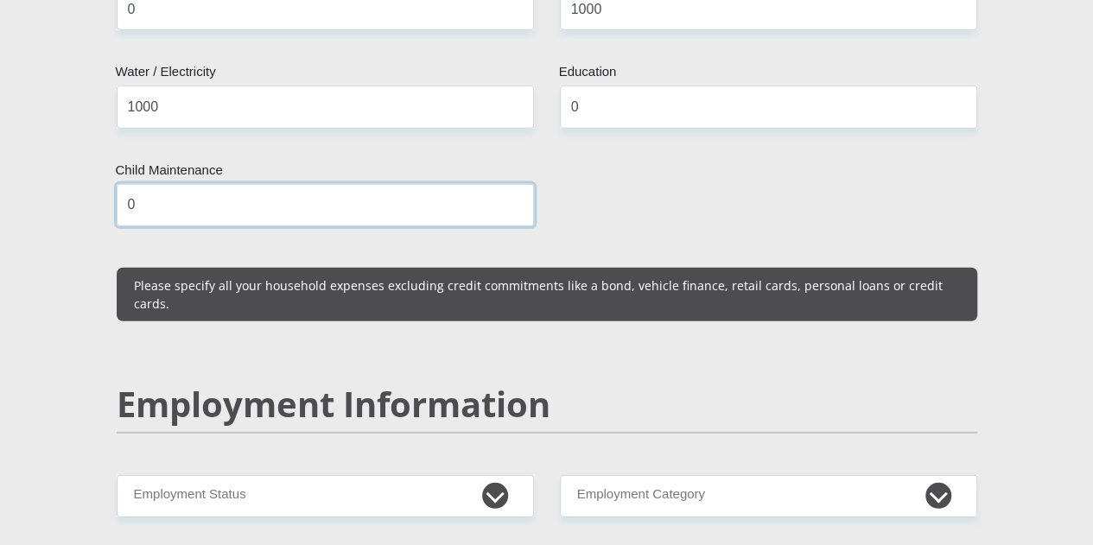
type input "0"
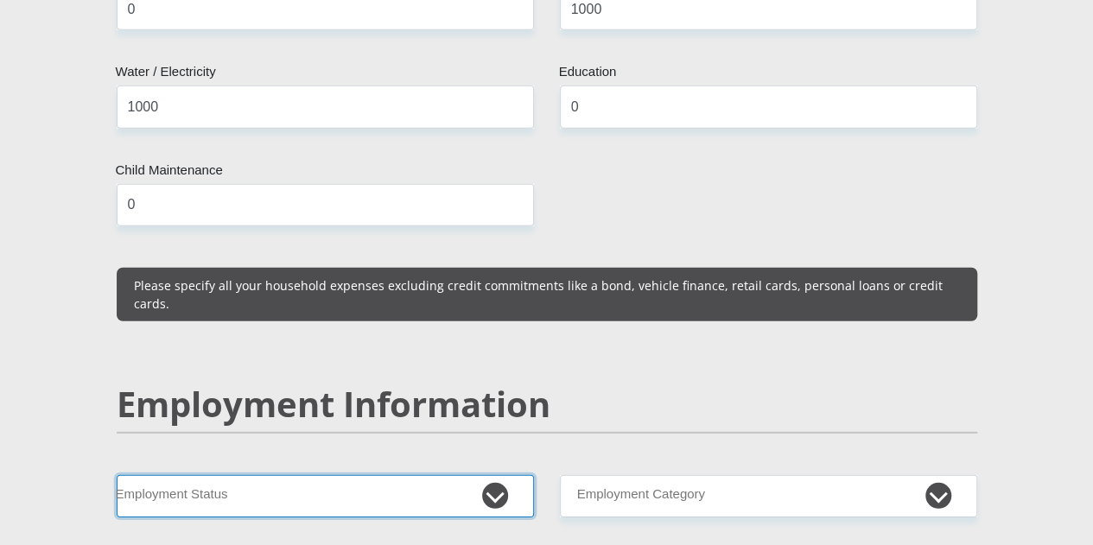
click at [171, 475] on select "Permanent/Full-time Part-time/Casual Contract Worker Self-Employed Housewife Re…" at bounding box center [325, 496] width 417 height 42
select select "1"
click at [117, 475] on select "Permanent/Full-time Part-time/Casual Contract Worker Self-Employed Housewife Re…" at bounding box center [325, 496] width 417 height 42
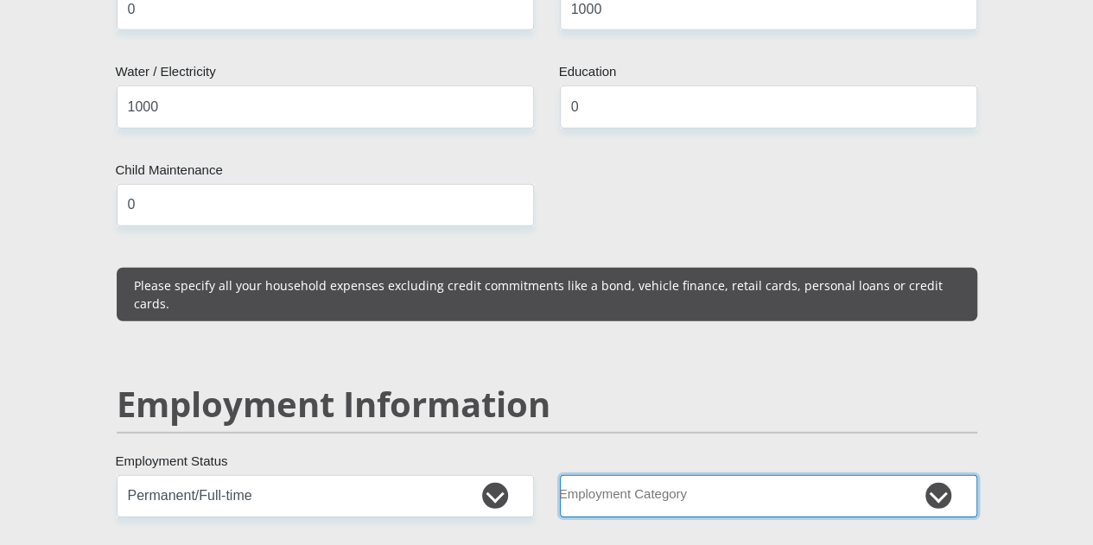
click at [650, 475] on select "AGRICULTURE ALCOHOL & TOBACCO CONSTRUCTION MATERIALS METALLURGY EQUIPMENT FOR R…" at bounding box center [768, 496] width 417 height 42
select select "76"
click at [560, 475] on select "AGRICULTURE ALCOHOL & TOBACCO CONSTRUCTION MATERIALS METALLURGY EQUIPMENT FOR R…" at bounding box center [768, 496] width 417 height 42
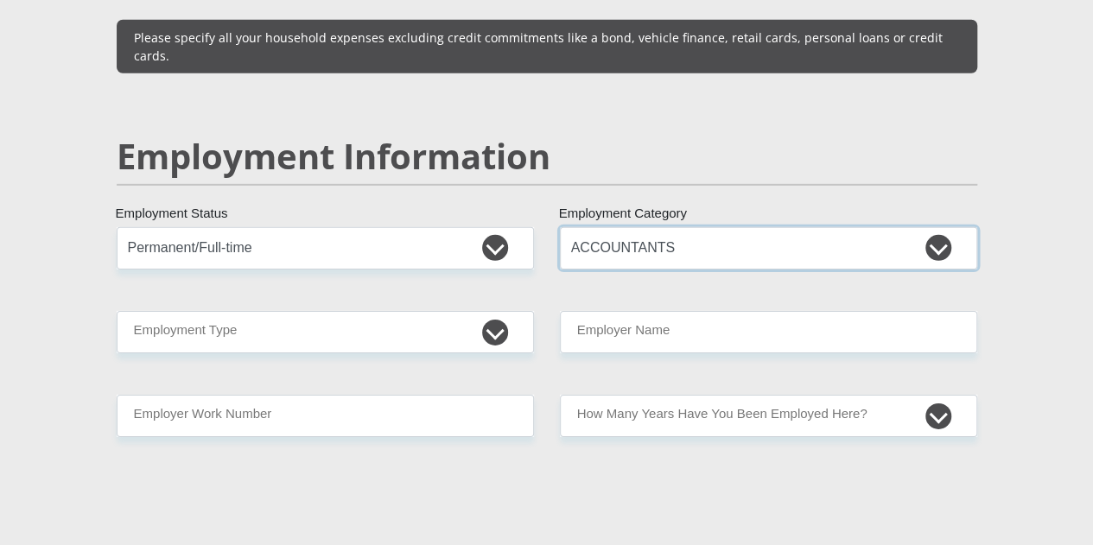
scroll to position [2604, 0]
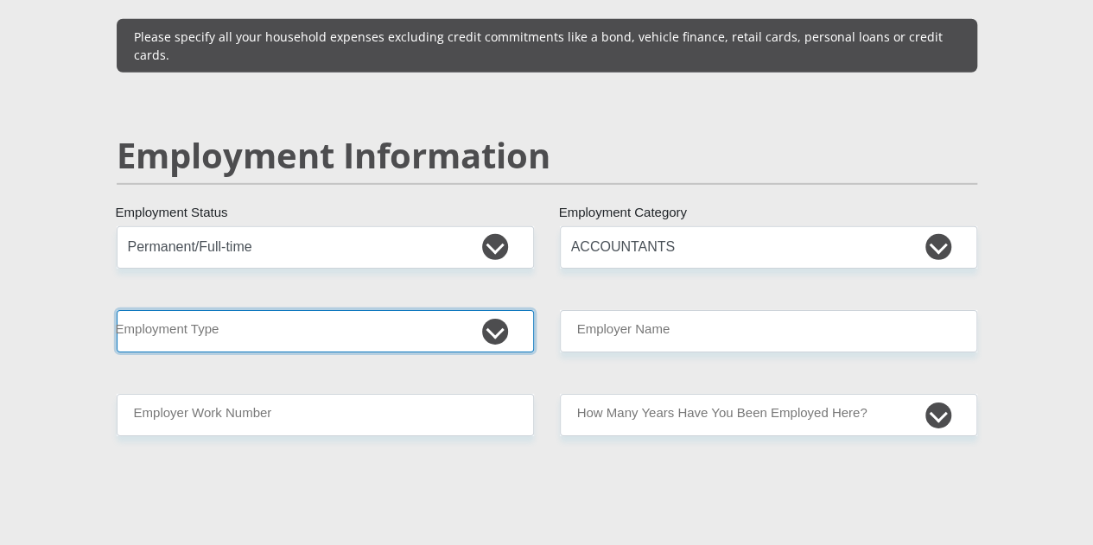
click at [295, 310] on select "College/Lecturer Craft Seller Creative Driver Executive Farmer Forces - Non Com…" at bounding box center [325, 331] width 417 height 42
select select "Executive"
click at [117, 310] on select "College/Lecturer Craft Seller Creative Driver Executive Farmer Forces - Non Com…" at bounding box center [325, 331] width 417 height 42
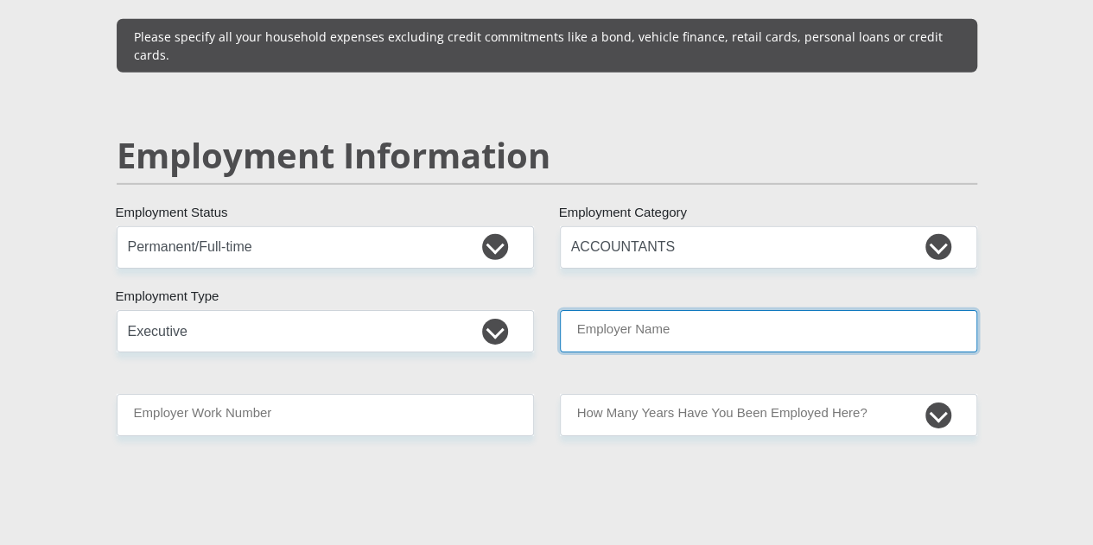
click at [724, 310] on input "Employer Name" at bounding box center [768, 331] width 417 height 42
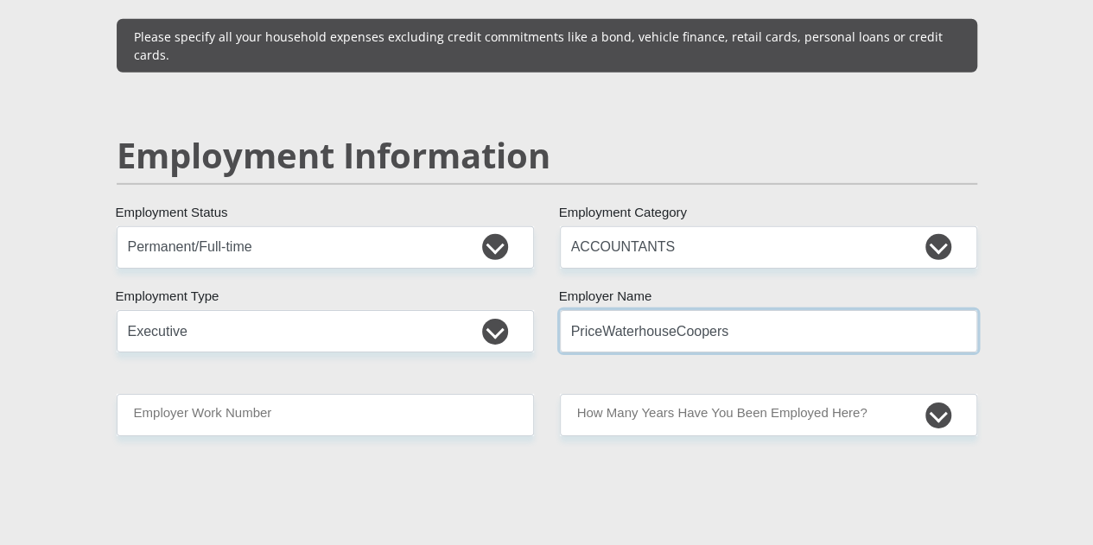
type input "PriceWaterhouseCoopers"
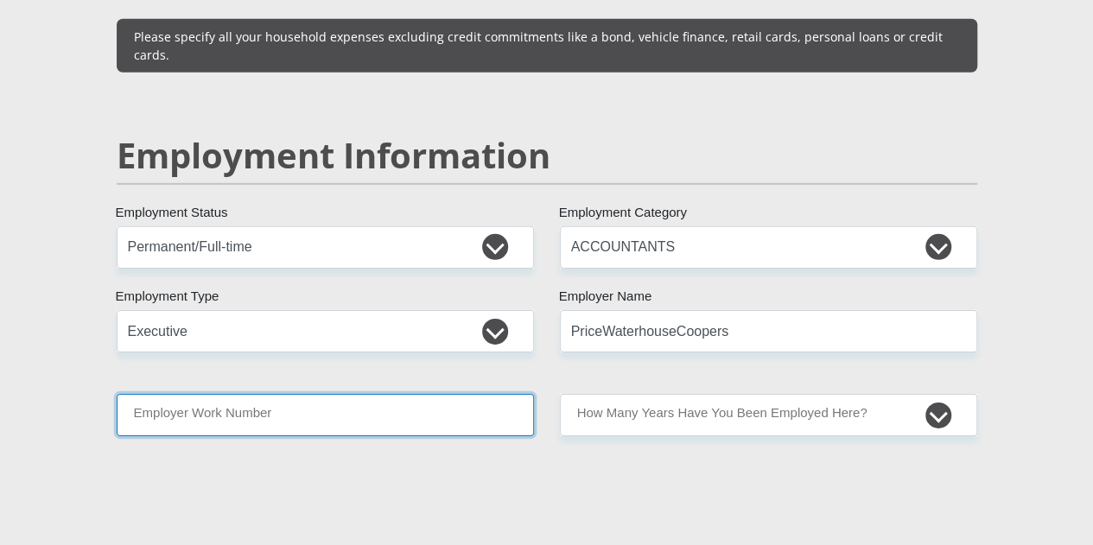
click at [394, 394] on input "Employer Work Number" at bounding box center [325, 415] width 417 height 42
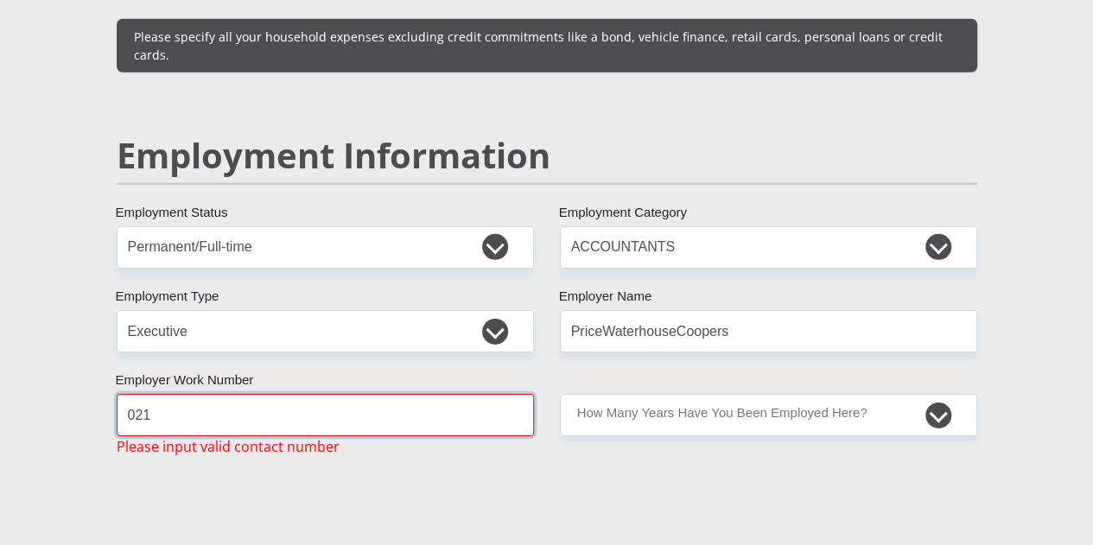
click at [263, 394] on input "021" at bounding box center [325, 415] width 417 height 42
paste input "529 2000"
type input "021 529 2000"
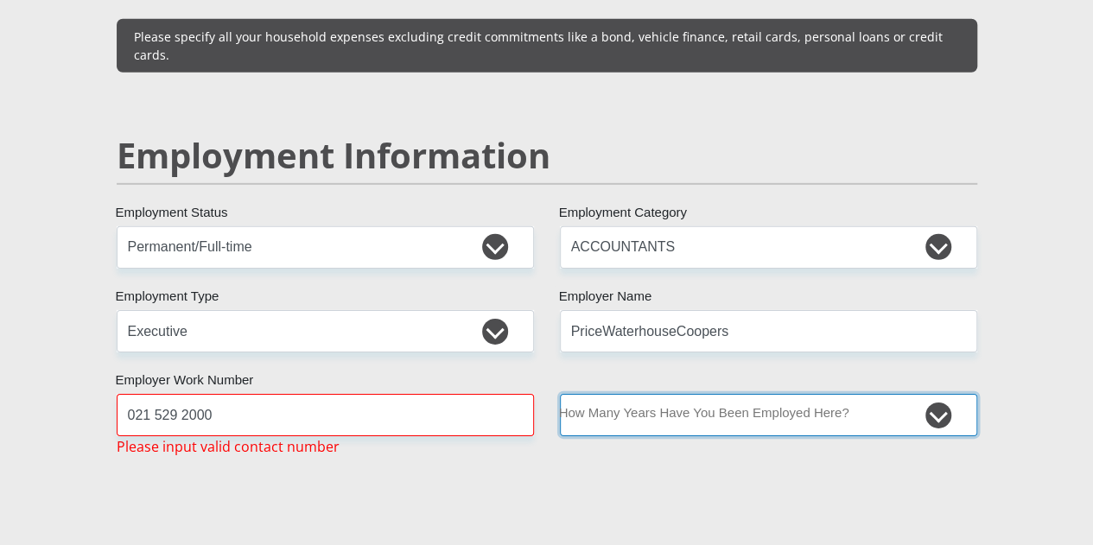
click at [654, 394] on select "less than 1 year 1-3 years 3-5 years 5+ years" at bounding box center [768, 415] width 417 height 42
select select "24"
click at [560, 394] on select "less than 1 year 1-3 years 3-5 years 5+ years" at bounding box center [768, 415] width 417 height 42
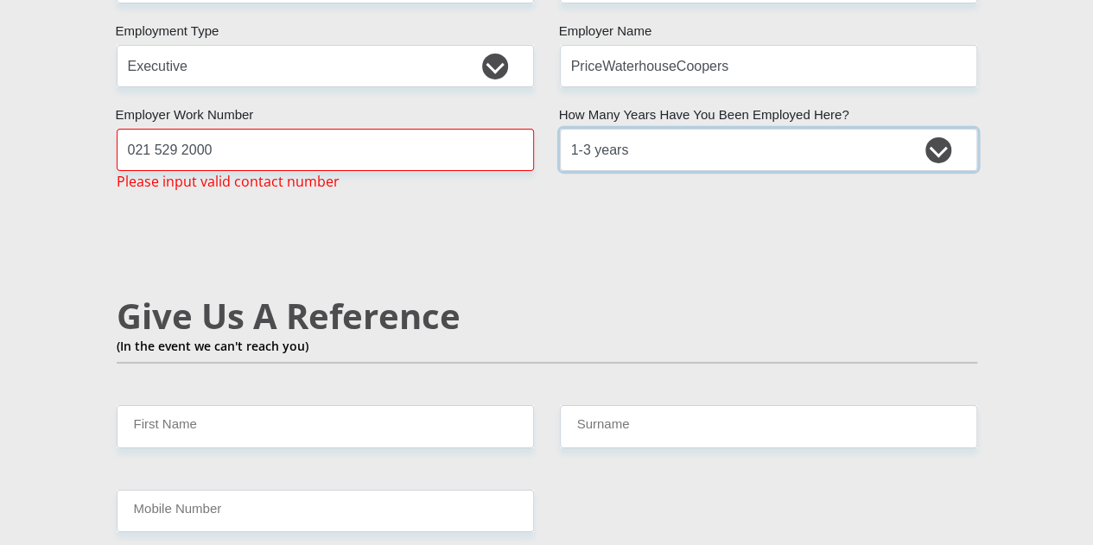
scroll to position [2893, 0]
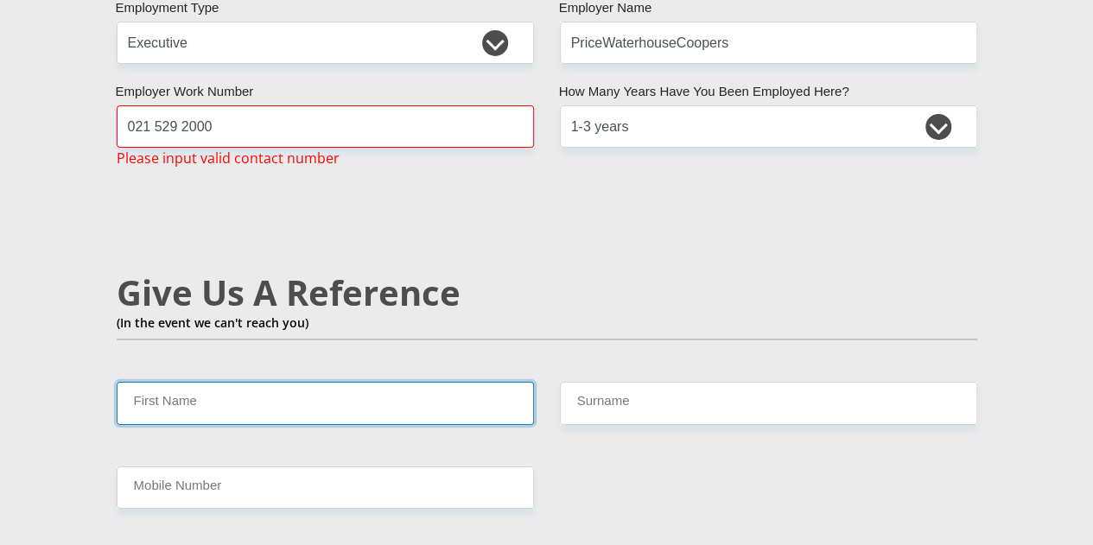
click at [360, 382] on input "First Name" at bounding box center [325, 403] width 417 height 42
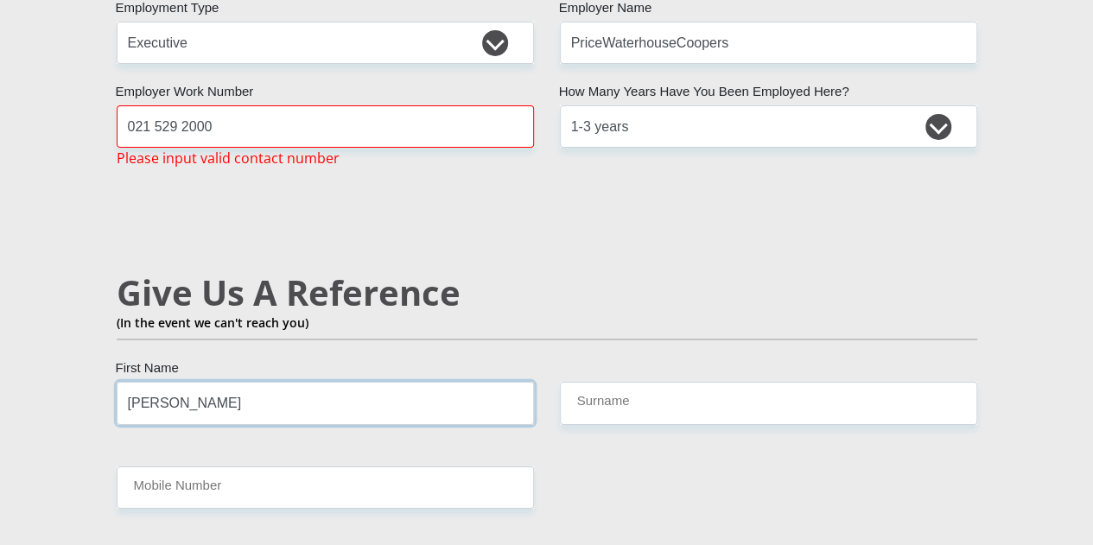
type input "Debbi"
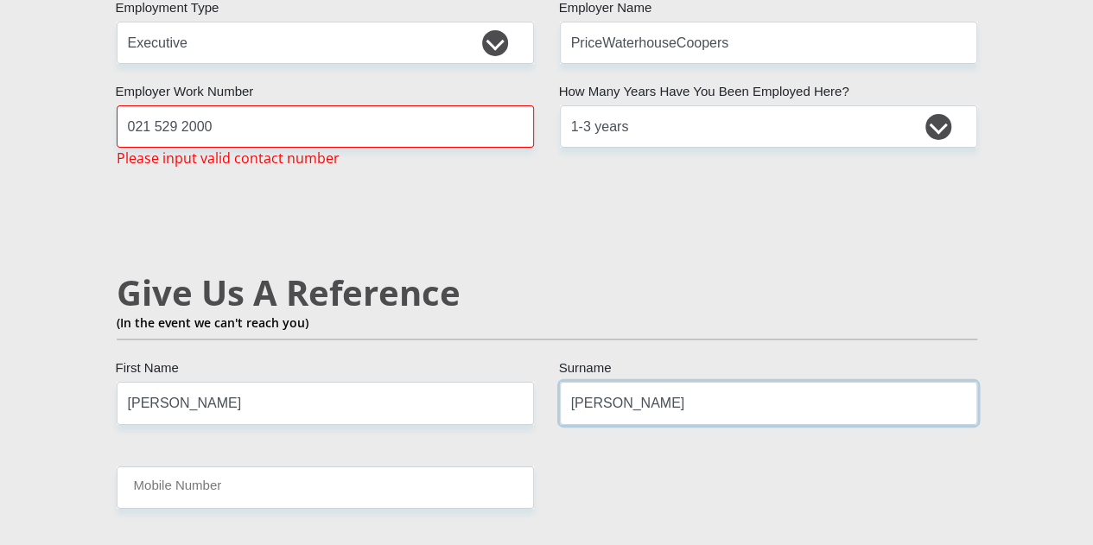
type input "Windell"
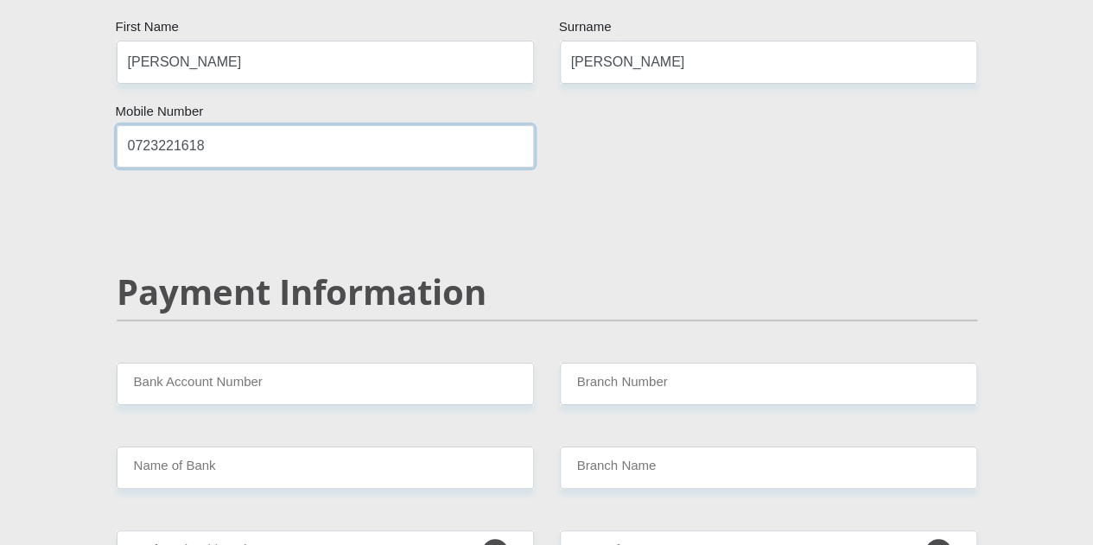
scroll to position [3270, 0]
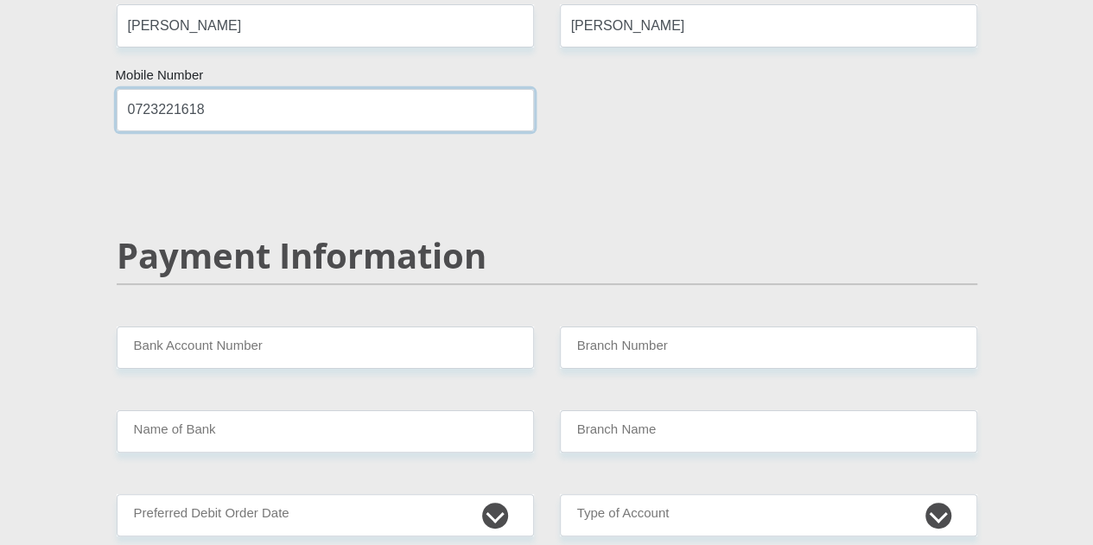
type input "0723221618"
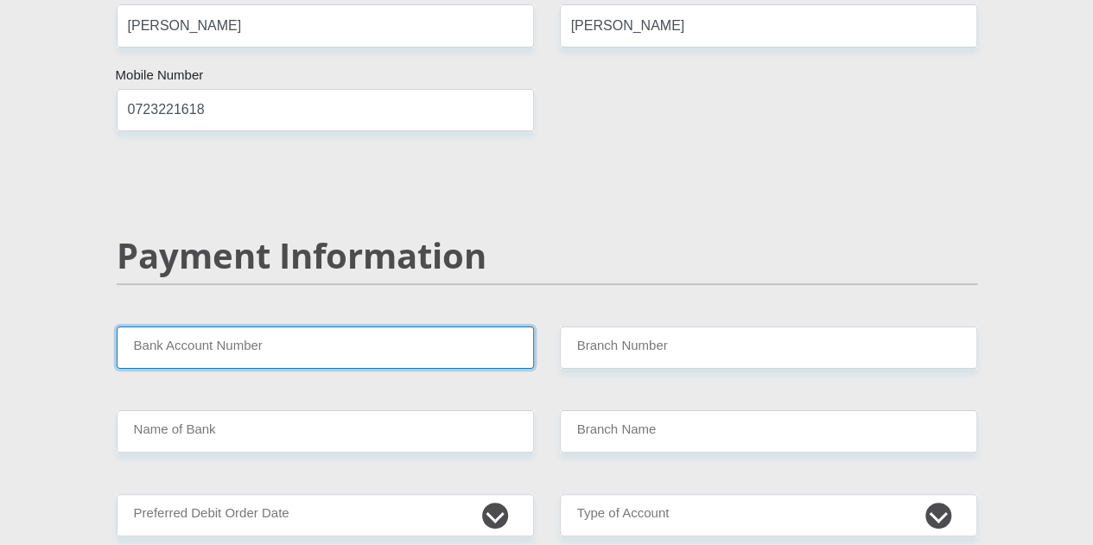
click at [256, 327] on input "Bank Account Number" at bounding box center [325, 348] width 417 height 42
type input "10013848486"
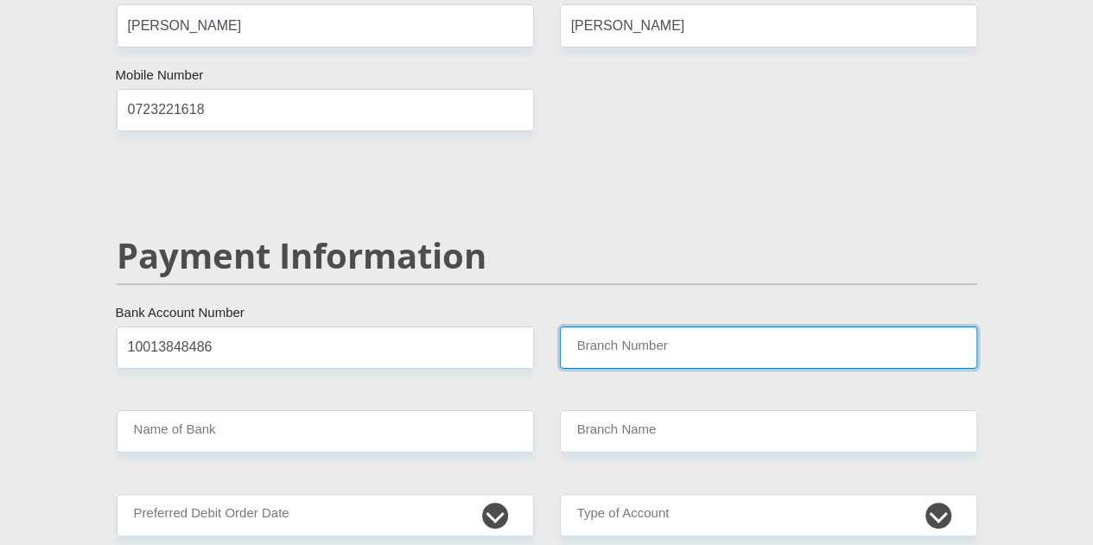
click at [667, 327] on input "Branch Number" at bounding box center [768, 348] width 417 height 42
type input "580105"
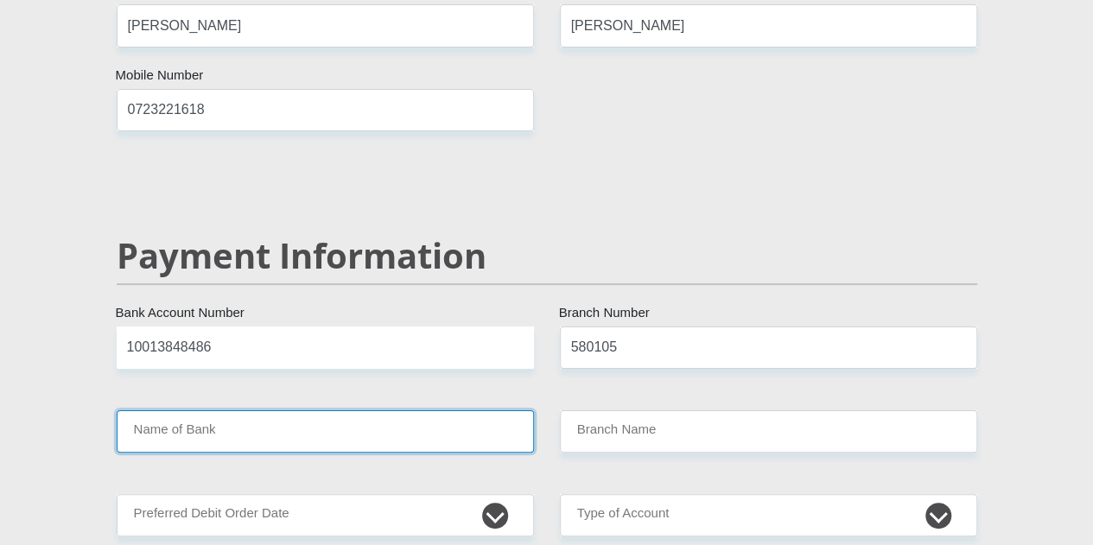
type input "INVESTEC BANK LIMITED"
type input "INVESTEC BANK GRAYSTON DRIVE"
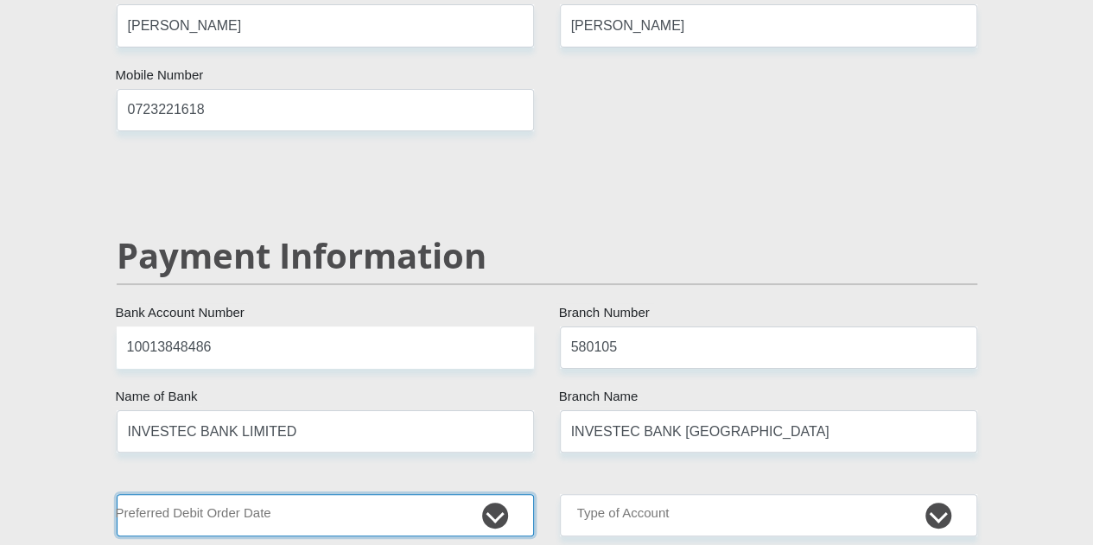
click at [327, 494] on select "1st 2nd 3rd 4th 5th 7th 18th 19th 20th 21st 22nd 23rd 24th 25th 26th 27th 28th …" at bounding box center [325, 515] width 417 height 42
select select "28"
click at [117, 494] on select "1st 2nd 3rd 4th 5th 7th 18th 19th 20th 21st 22nd 23rd 24th 25th 26th 27th 28th …" at bounding box center [325, 515] width 417 height 42
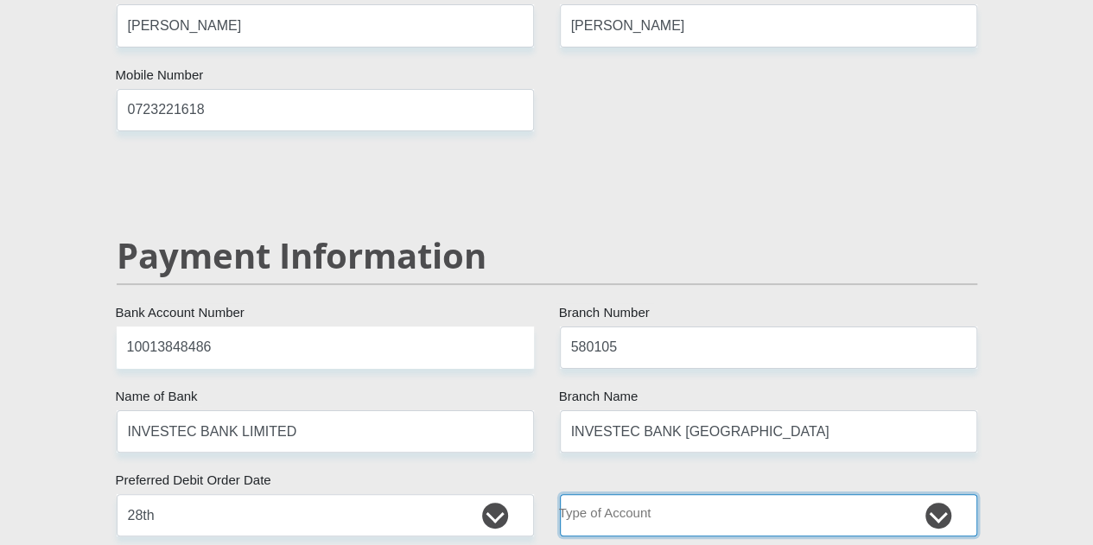
click at [689, 494] on select "Cheque Savings" at bounding box center [768, 515] width 417 height 42
select select "CUR"
click at [560, 494] on select "Cheque Savings" at bounding box center [768, 515] width 417 height 42
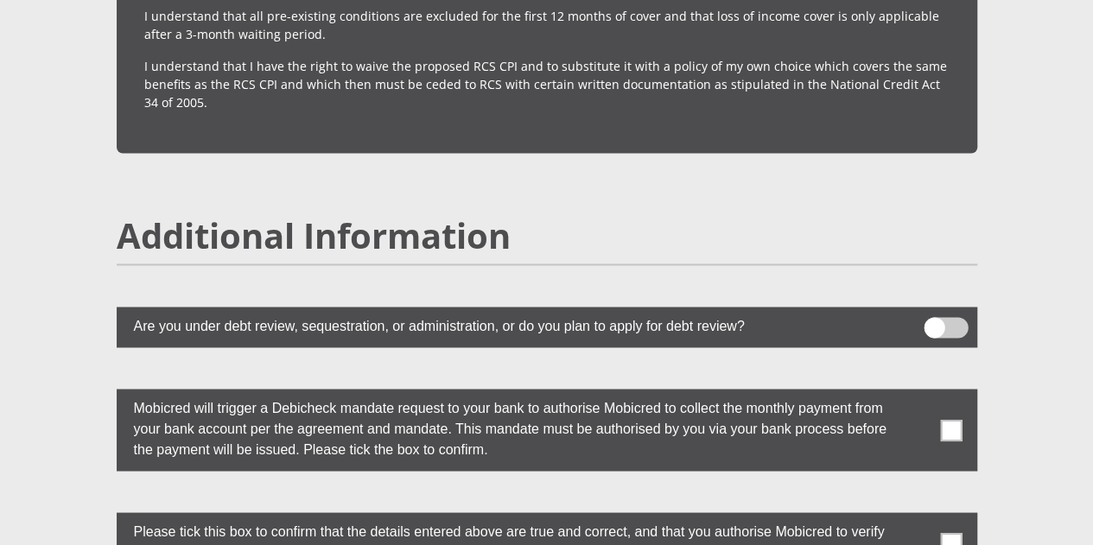
scroll to position [4654, 0]
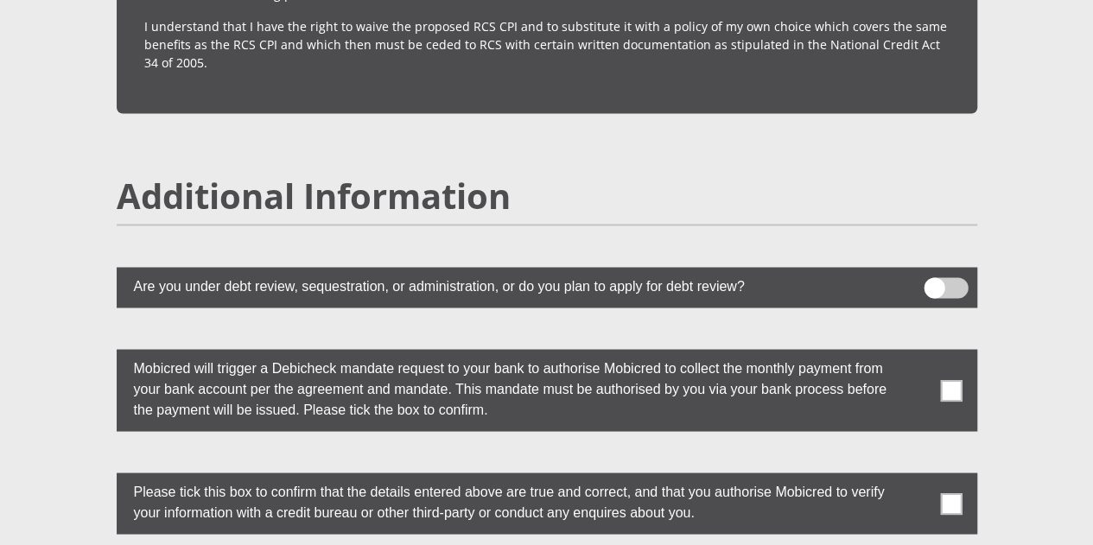
click at [942, 379] on span at bounding box center [951, 390] width 22 height 22
click at [916, 353] on input "checkbox" at bounding box center [916, 353] width 0 height 0
click at [953, 492] on span at bounding box center [951, 503] width 22 height 22
click at [916, 477] on input "checkbox" at bounding box center [916, 477] width 0 height 0
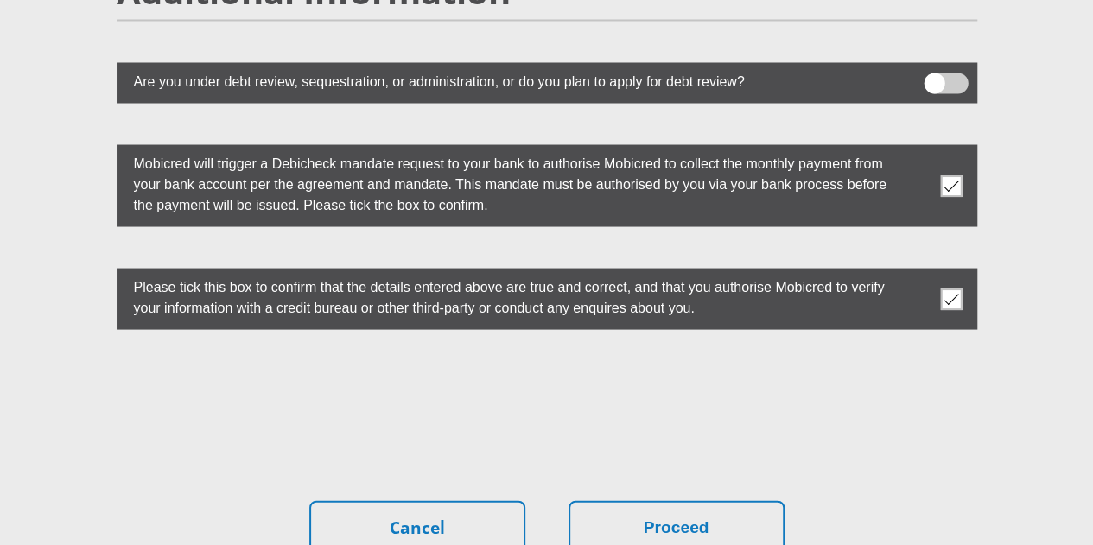
scroll to position [4860, 0]
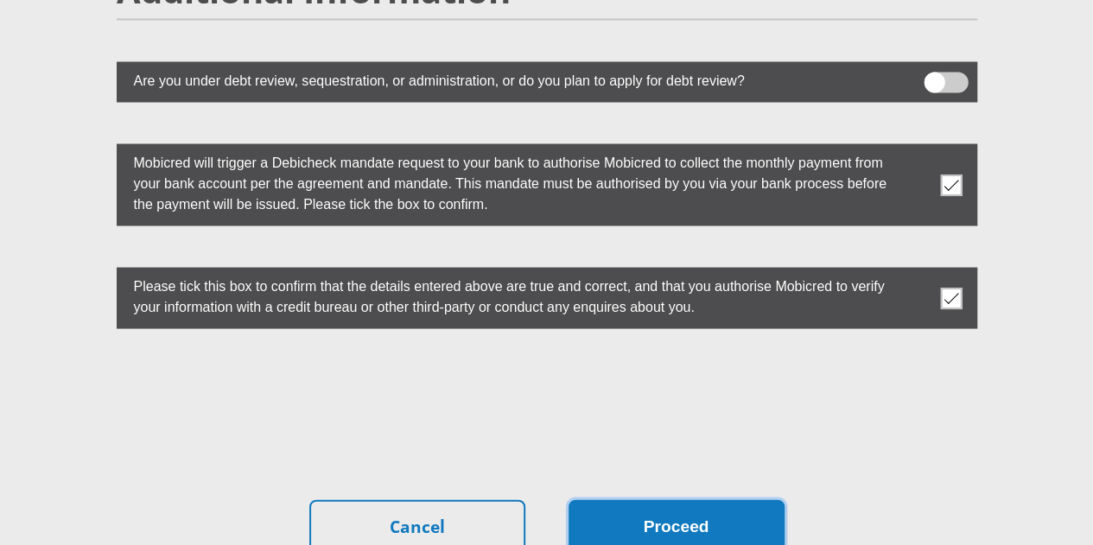
click at [674, 499] on button "Proceed" at bounding box center [676, 526] width 216 height 54
click at [653, 499] on button "Proceed" at bounding box center [676, 526] width 216 height 54
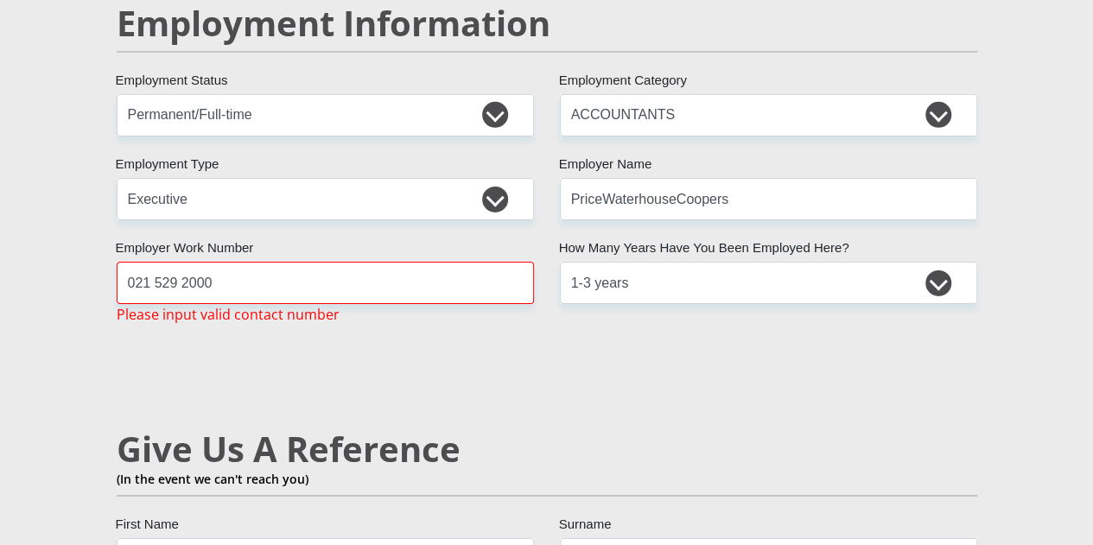
scroll to position [2733, 0]
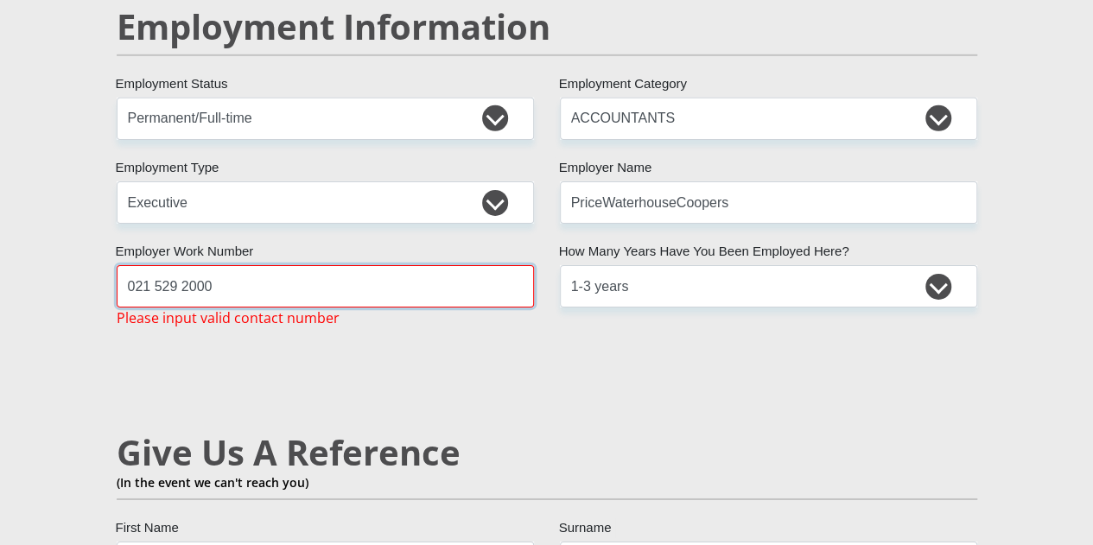
click at [182, 265] on input "021 529 2000" at bounding box center [325, 286] width 417 height 42
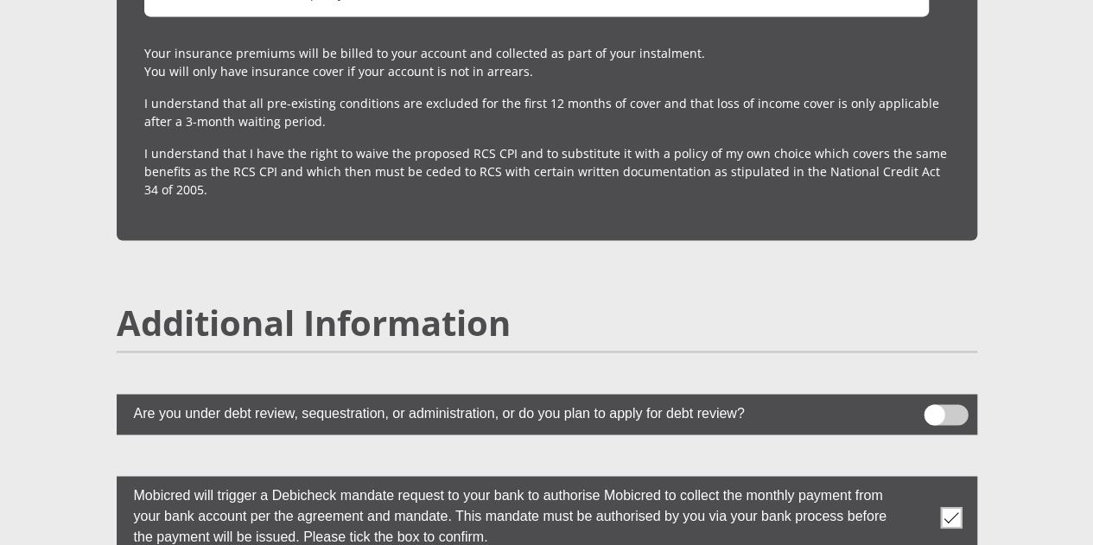
scroll to position [4948, 0]
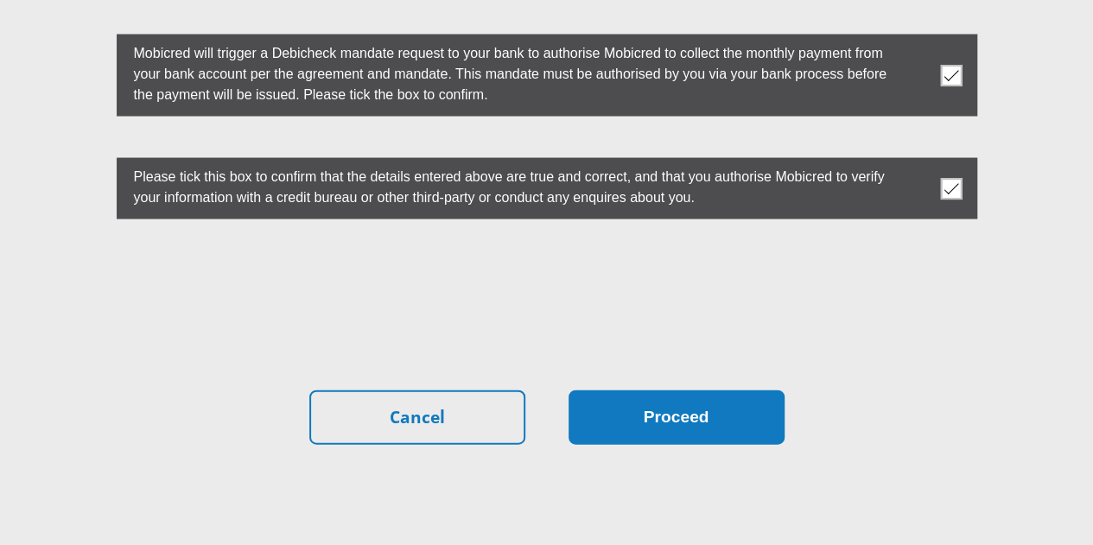
type input "0215292000"
click at [719, 390] on button "Proceed" at bounding box center [676, 417] width 216 height 54
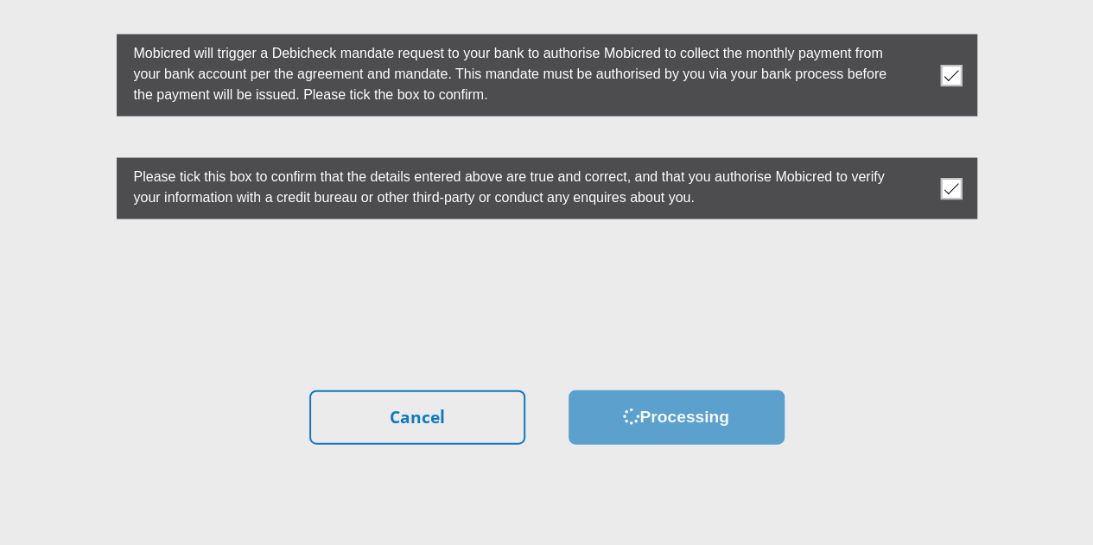
scroll to position [0, 0]
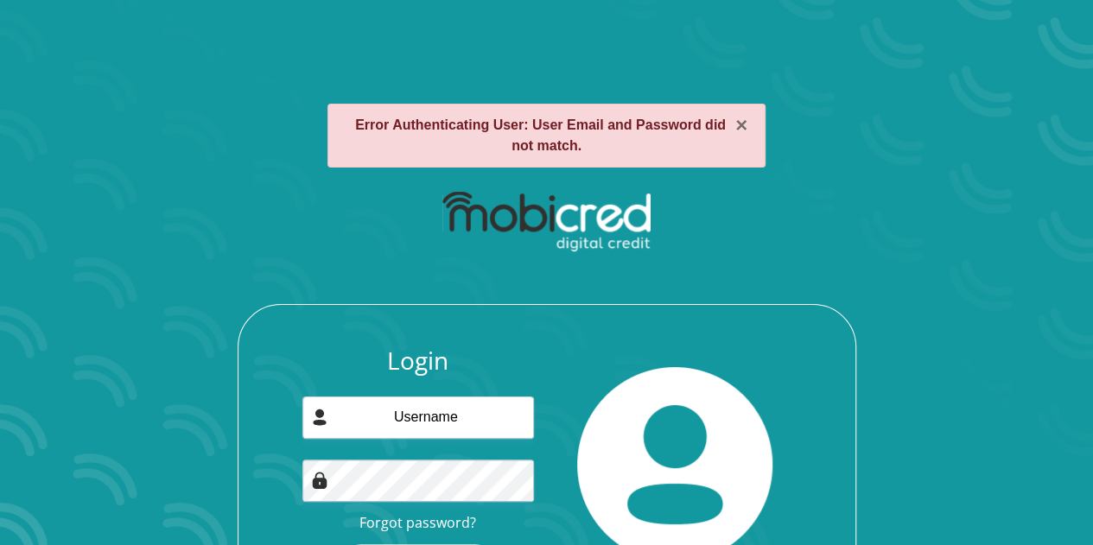
scroll to position [119, 0]
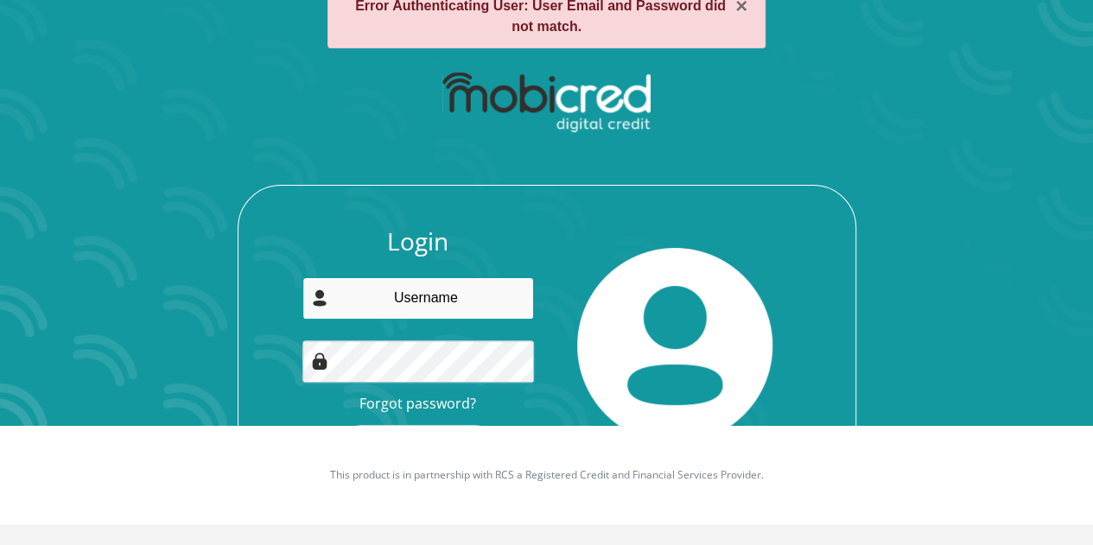
click at [439, 282] on input "email" at bounding box center [417, 298] width 231 height 42
type input "[EMAIL_ADDRESS][DOMAIN_NAME]"
click at [411, 303] on input "[EMAIL_ADDRESS][DOMAIN_NAME]" at bounding box center [417, 298] width 231 height 42
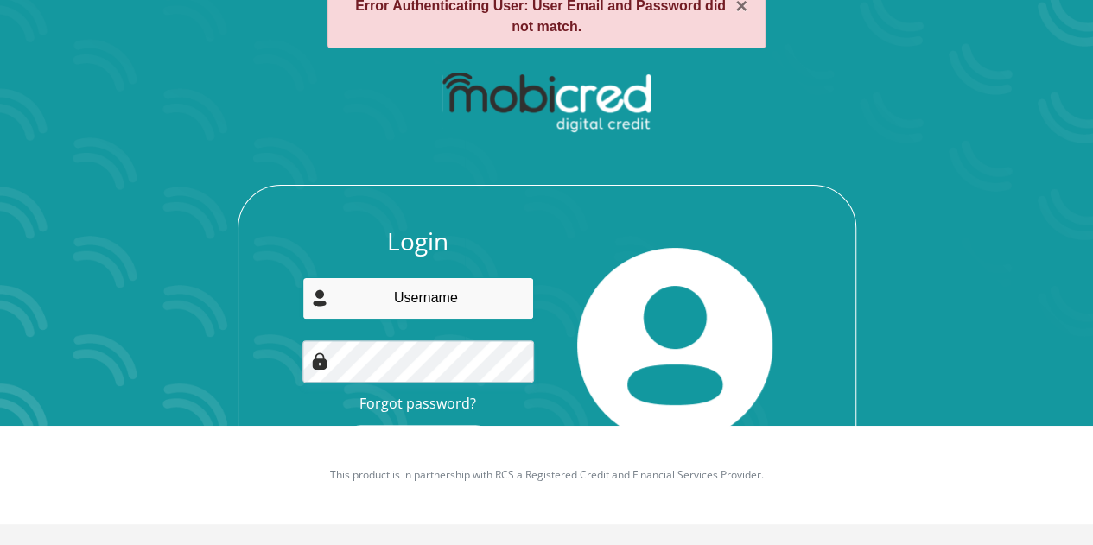
click at [451, 307] on input "email" at bounding box center [417, 298] width 231 height 42
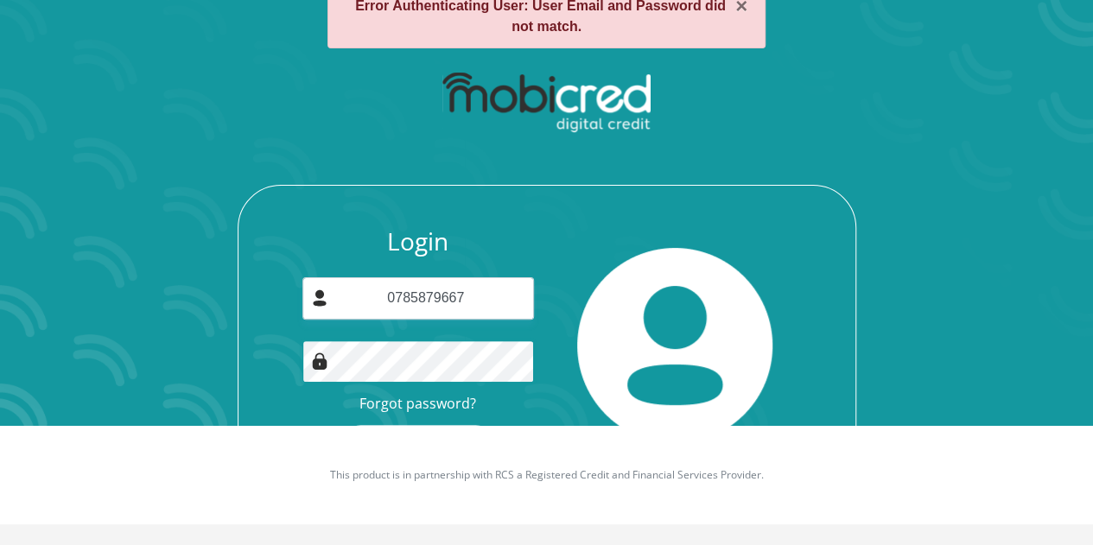
click at [341, 425] on button "Login" at bounding box center [418, 444] width 154 height 39
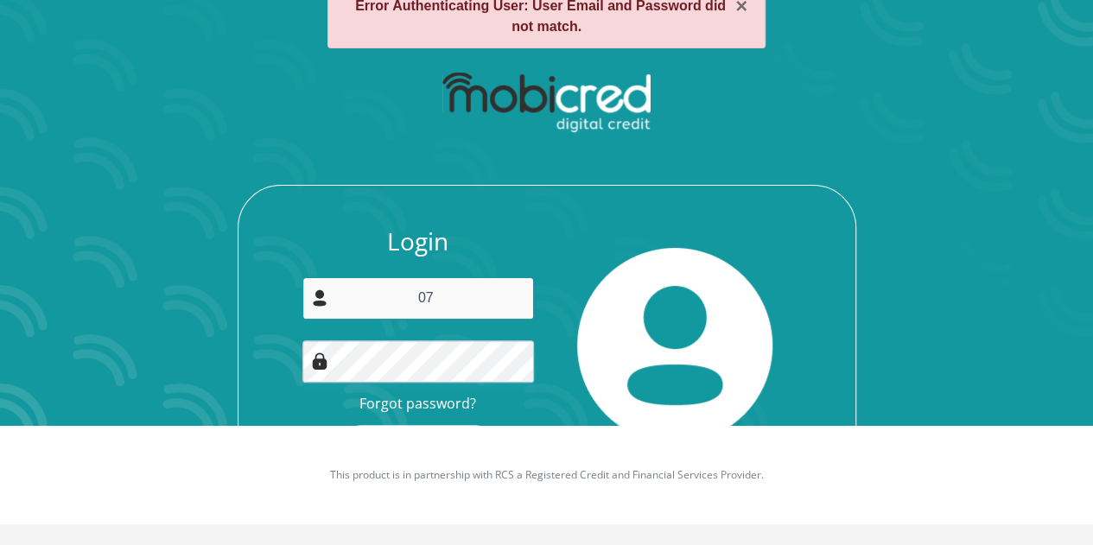
type input "0"
click at [472, 300] on input "email" at bounding box center [417, 298] width 231 height 42
type input "2903jmw2000@gmail.com"
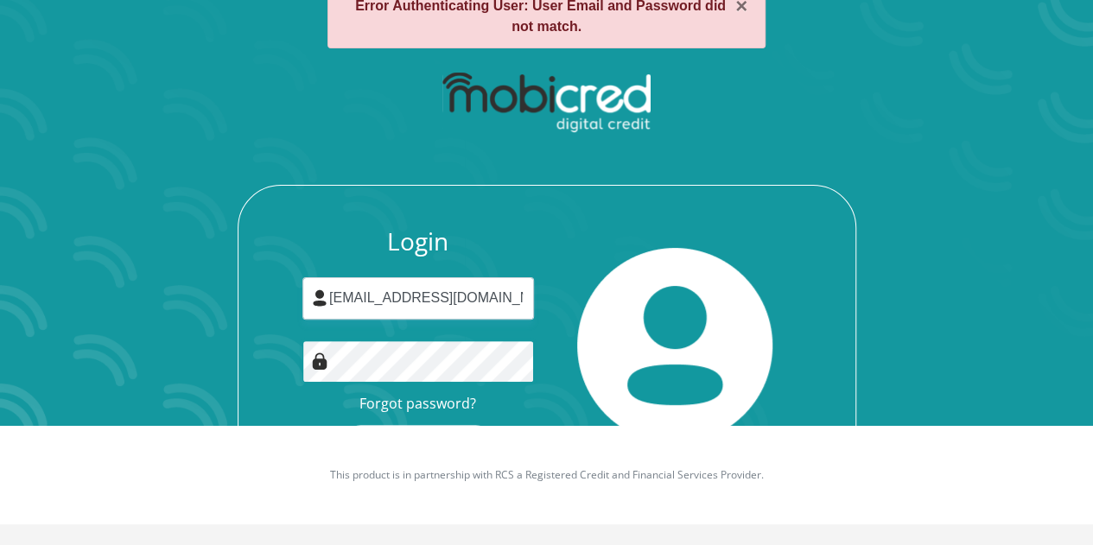
click at [341, 425] on button "Login" at bounding box center [418, 444] width 154 height 39
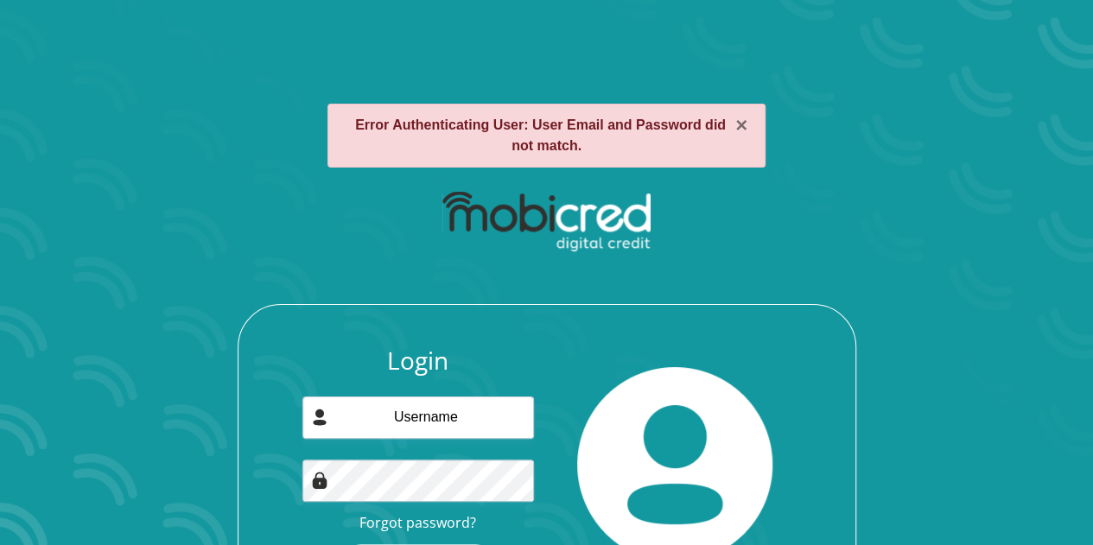
scroll to position [119, 0]
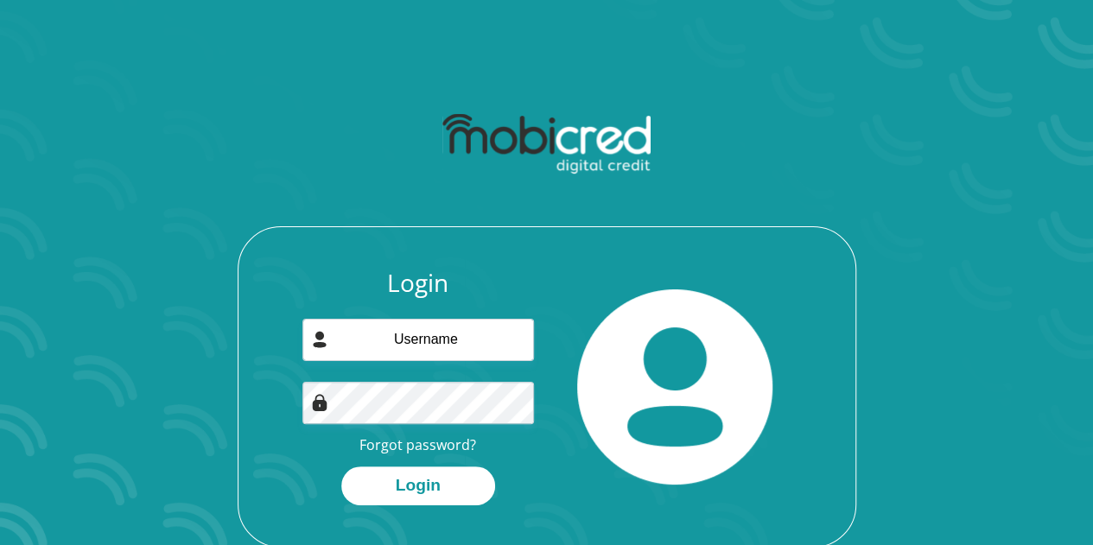
scroll to position [98, 0]
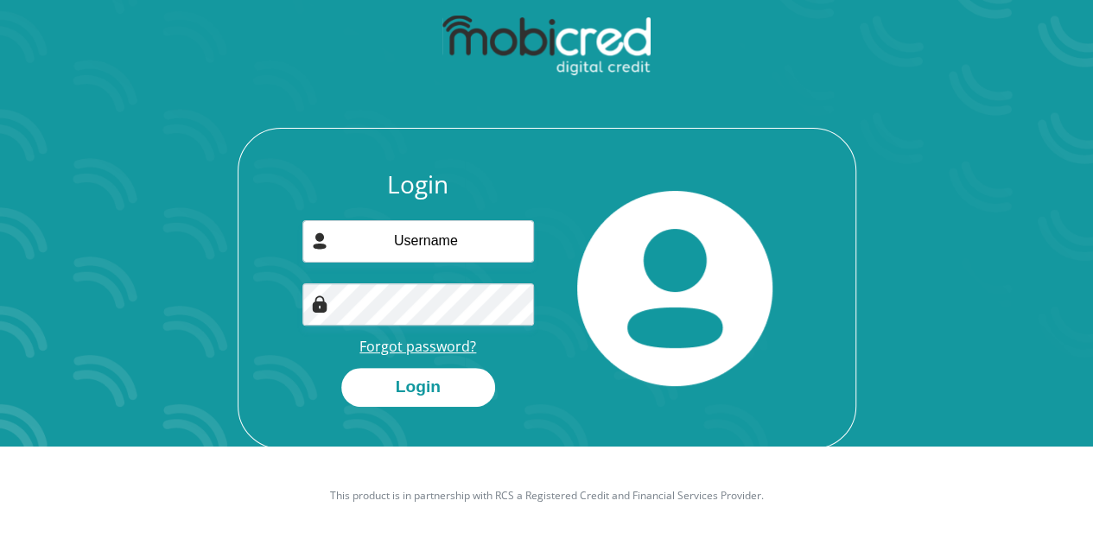
click at [428, 344] on link "Forgot password?" at bounding box center [417, 346] width 117 height 19
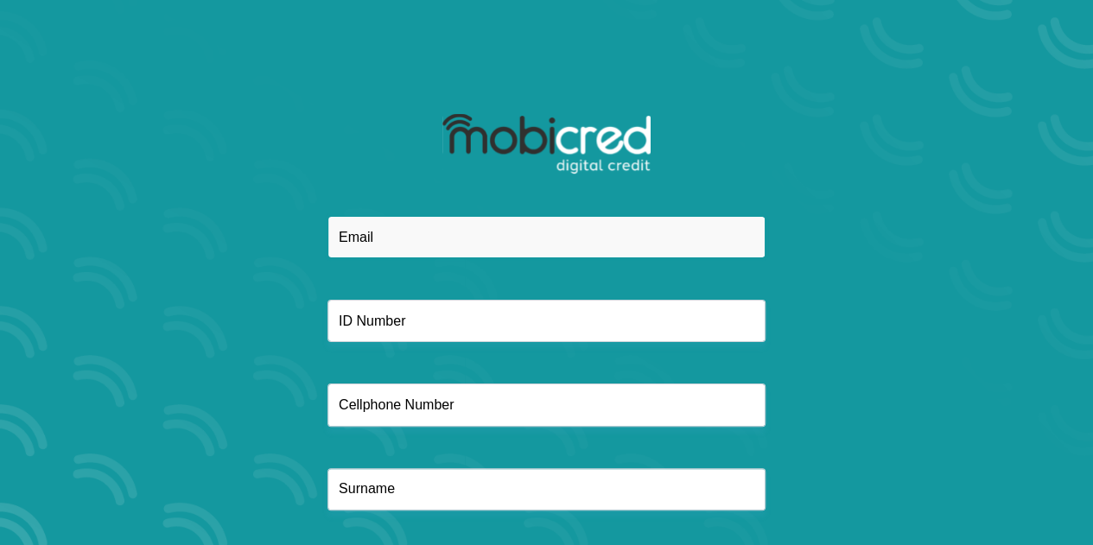
click at [480, 227] on input "email" at bounding box center [546, 237] width 438 height 42
type input "[EMAIL_ADDRESS][DOMAIN_NAME]"
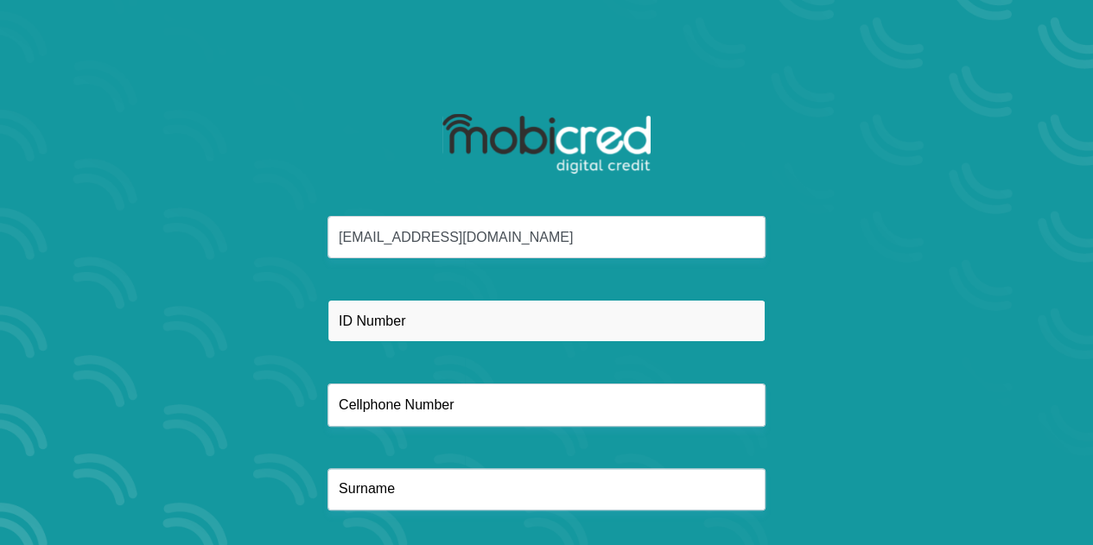
click at [422, 307] on input "text" at bounding box center [546, 321] width 438 height 42
type input "0003295315083"
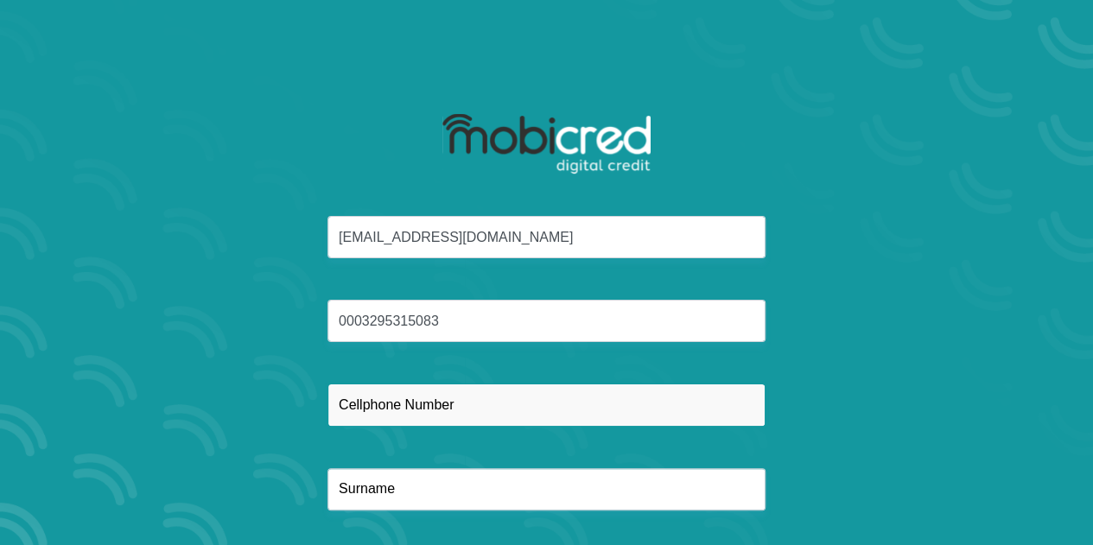
click at [390, 398] on input "text" at bounding box center [546, 405] width 438 height 42
type input "0785879667"
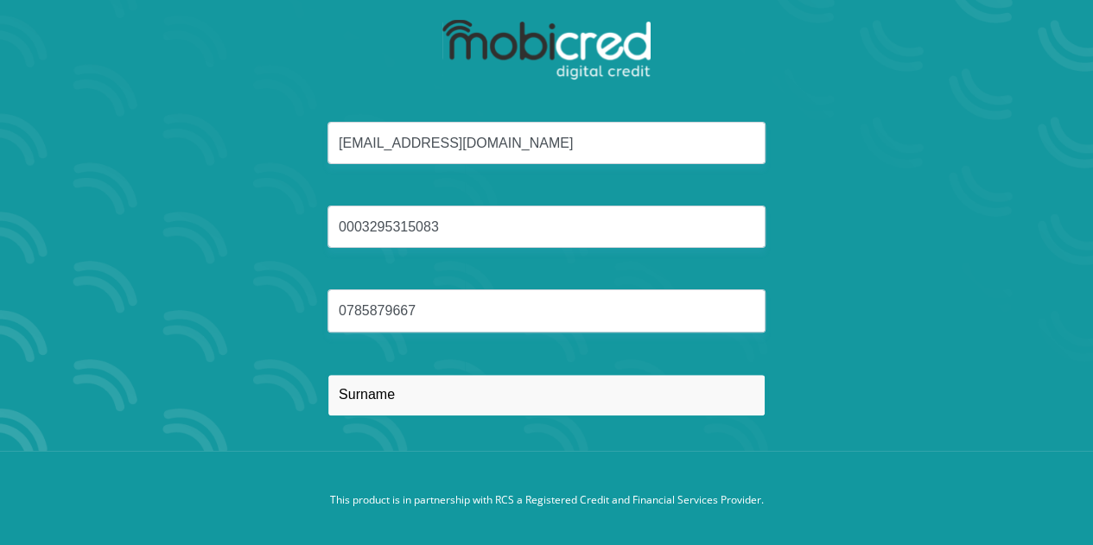
click at [397, 414] on input "text" at bounding box center [546, 395] width 438 height 42
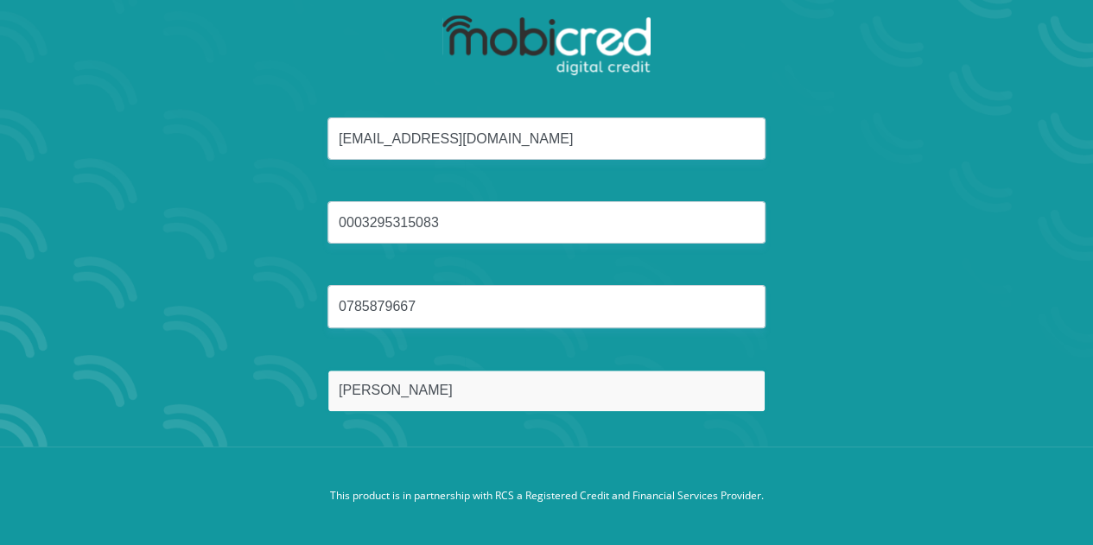
click at [731, 402] on input "Windell" at bounding box center [546, 391] width 438 height 42
type input "Windell"
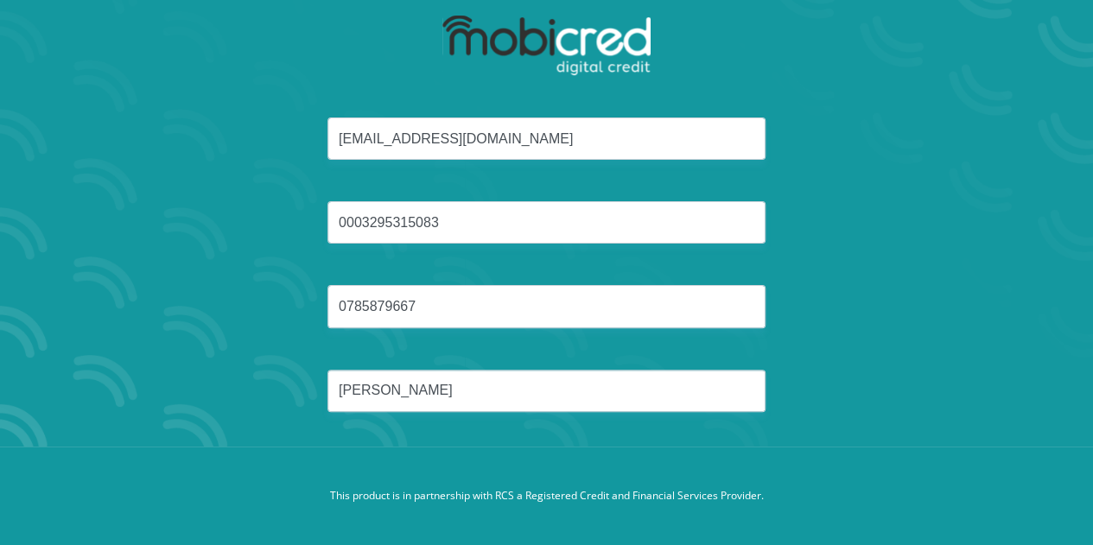
click at [851, 422] on div "2903jmw2000@gmail.com 0003295315083 0785879667 Windell" at bounding box center [547, 285] width 928 height 336
click at [488, 486] on footer "This product is in partnership with RCS a Registered Credit and Financial Servi…" at bounding box center [546, 496] width 1093 height 98
click at [480, 451] on footer "This product is in partnership with RCS a Registered Credit and Financial Servi…" at bounding box center [546, 496] width 1093 height 98
click at [480, 431] on div "2903jmw2000@gmail.com 0003295315083 0785879667 Windell" at bounding box center [547, 285] width 928 height 336
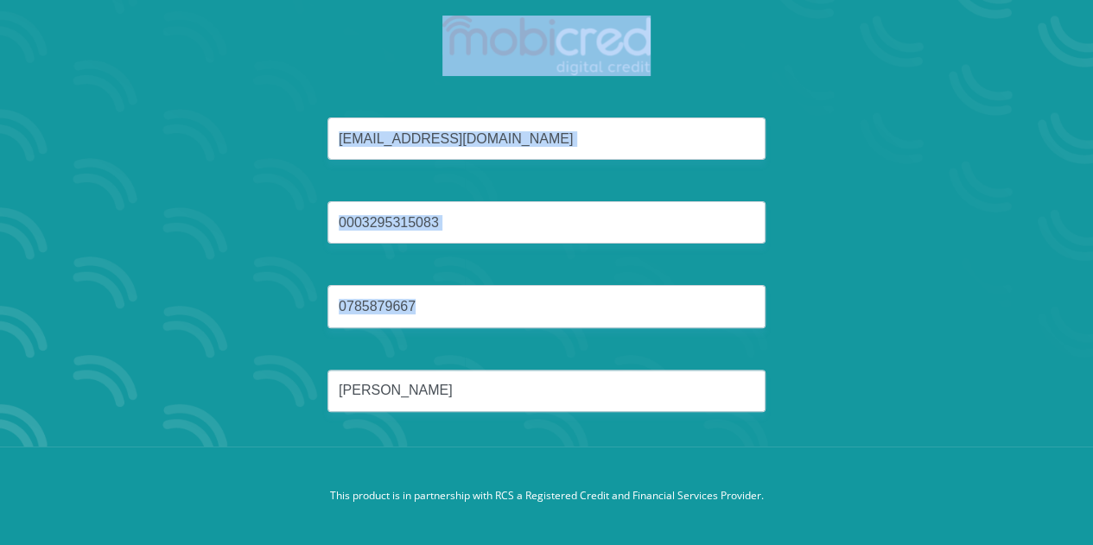
click at [480, 431] on div "2903jmw2000@gmail.com 0003295315083 0785879667 Windell" at bounding box center [547, 285] width 928 height 336
click at [859, 200] on div "2903jmw2000@gmail.com 0003295315083 0785879667 Windell" at bounding box center [547, 285] width 928 height 336
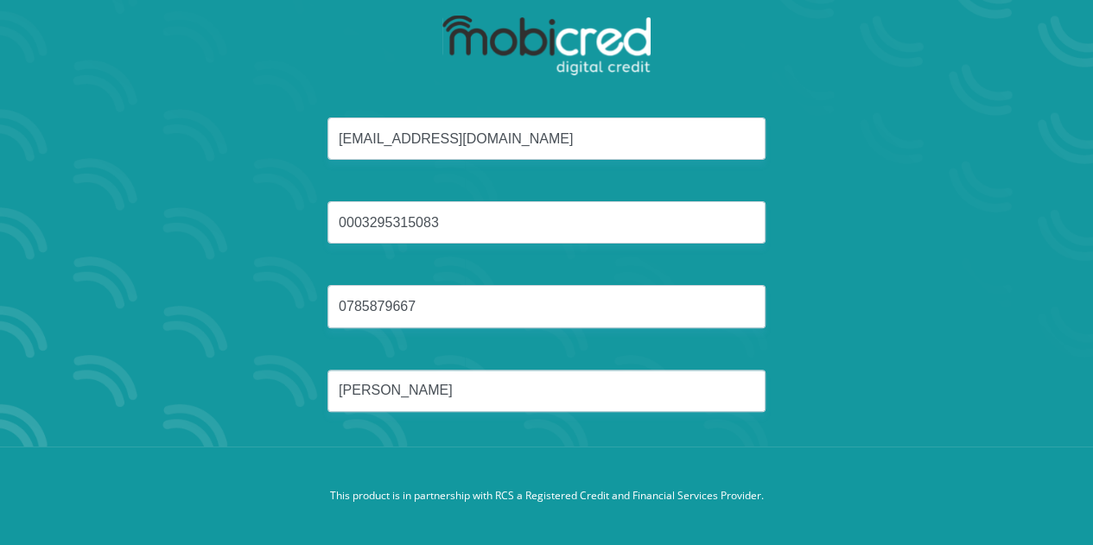
scroll to position [0, 0]
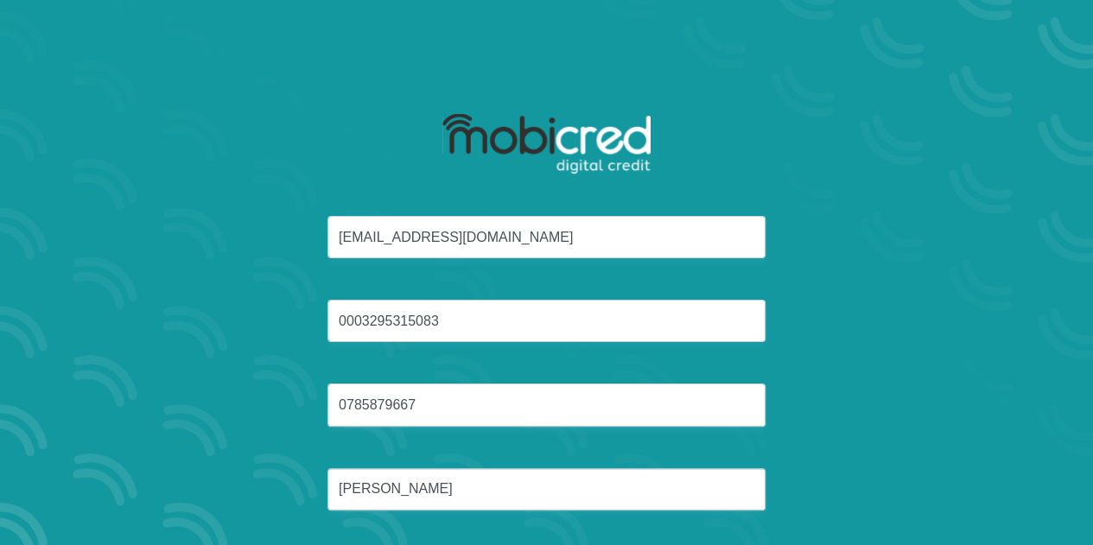
click at [586, 111] on div at bounding box center [546, 160] width 464 height 112
click at [553, 154] on img at bounding box center [546, 144] width 208 height 60
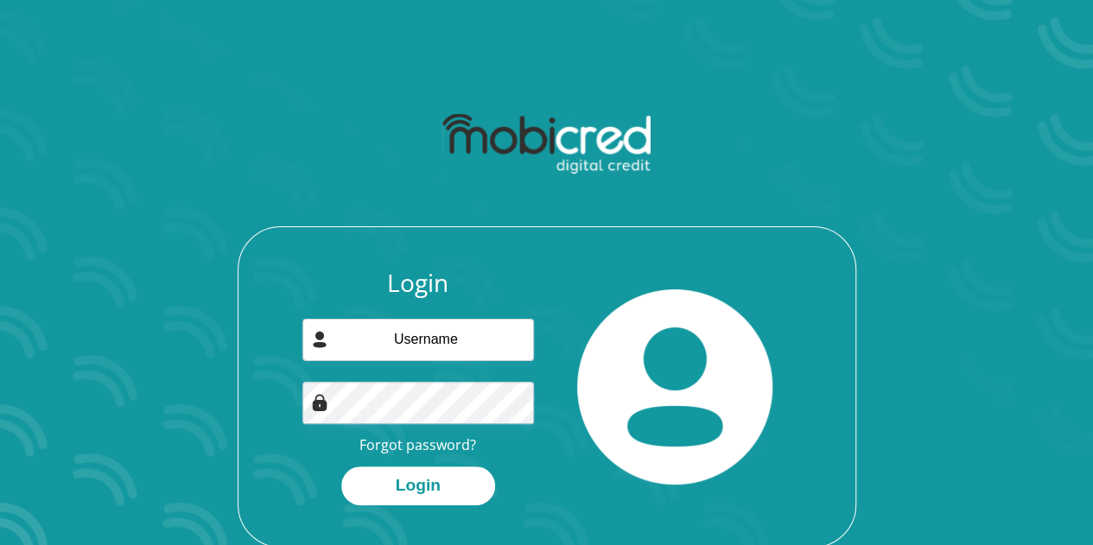
scroll to position [98, 0]
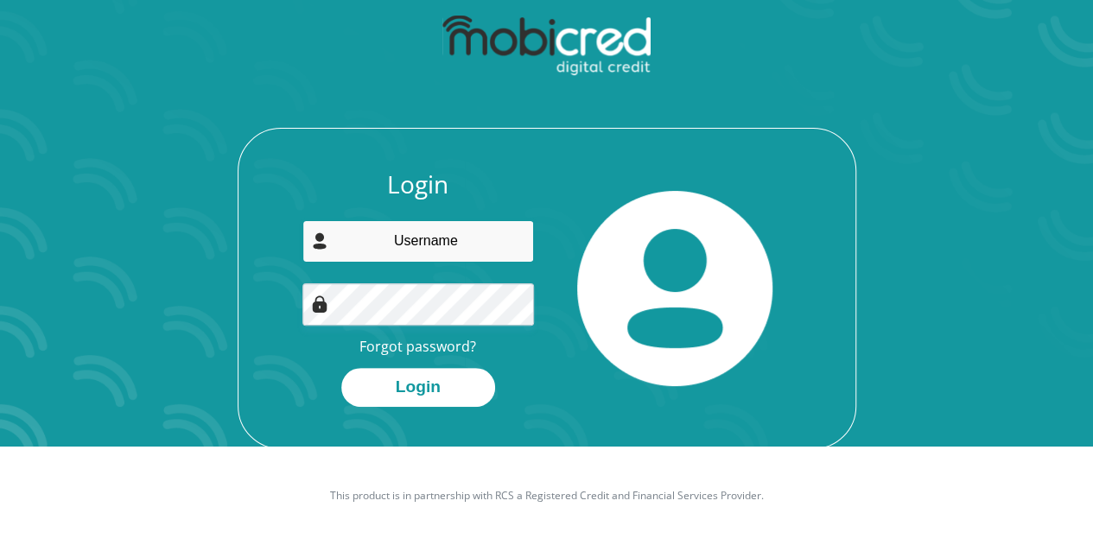
click at [447, 254] on input "email" at bounding box center [417, 241] width 231 height 42
type input "2903jmw2000@gmail.com"
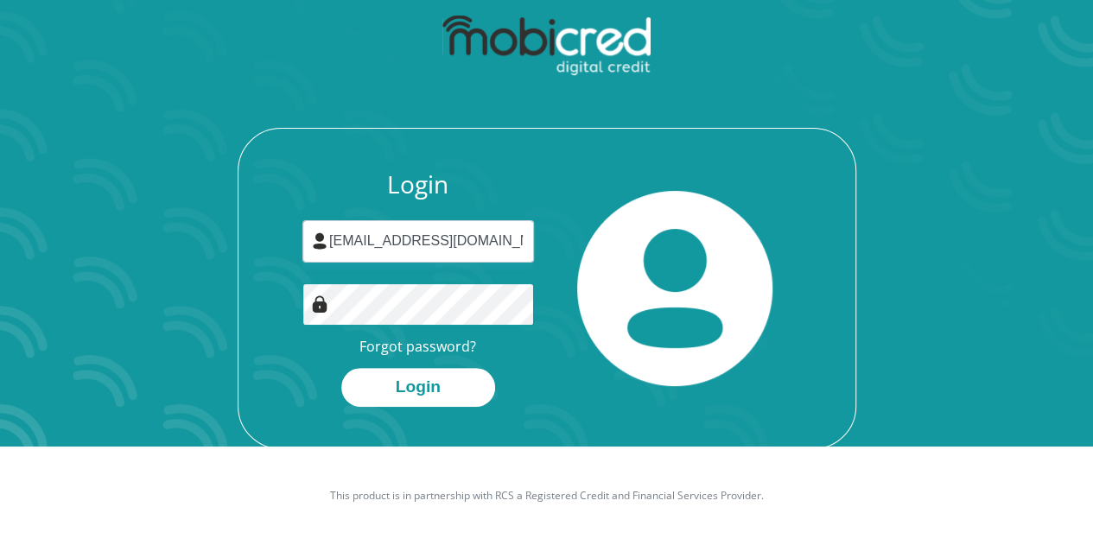
click at [341, 368] on button "Login" at bounding box center [418, 387] width 154 height 39
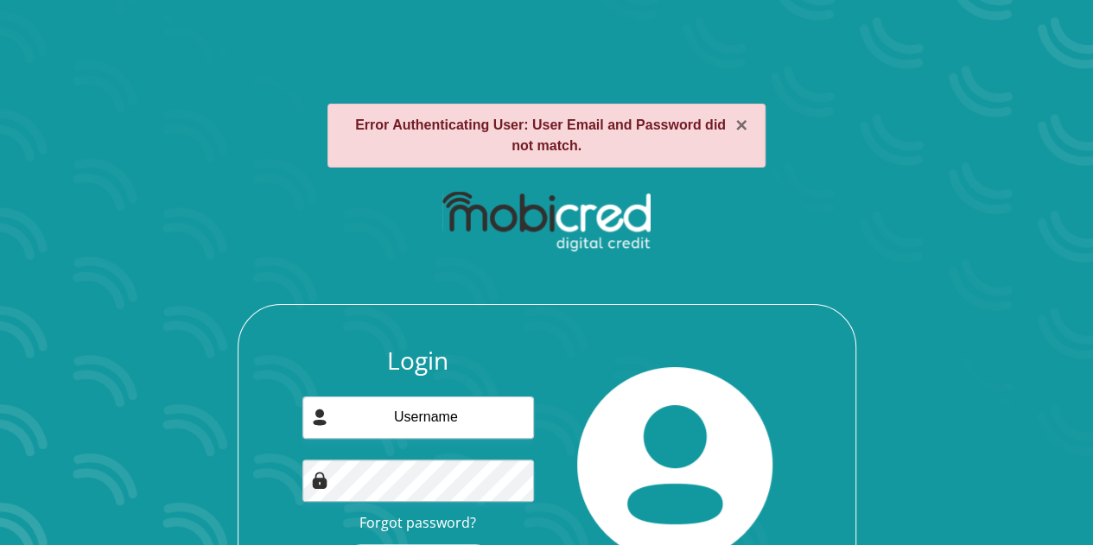
scroll to position [119, 0]
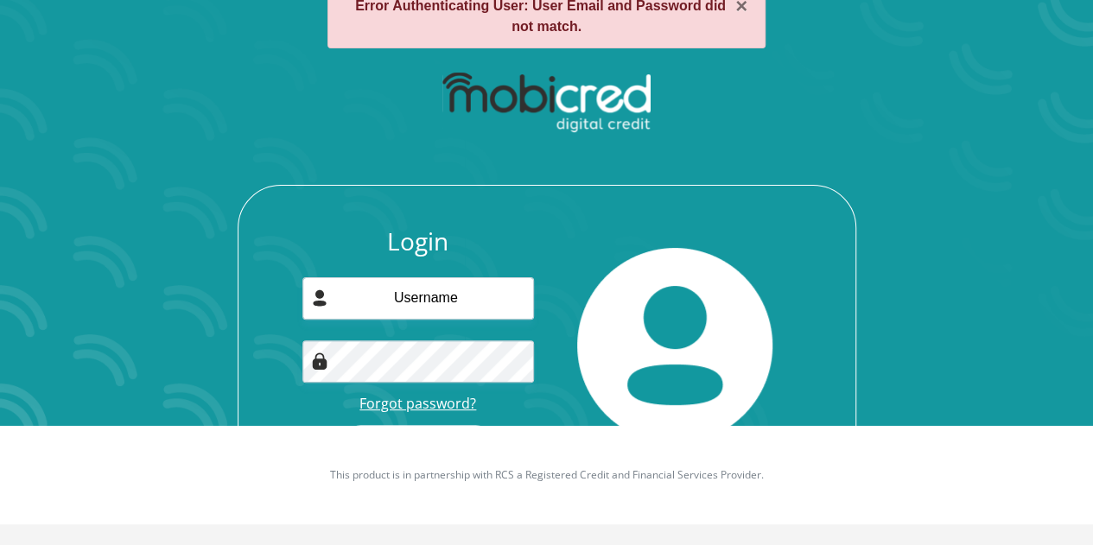
click at [403, 403] on link "Forgot password?" at bounding box center [417, 403] width 117 height 19
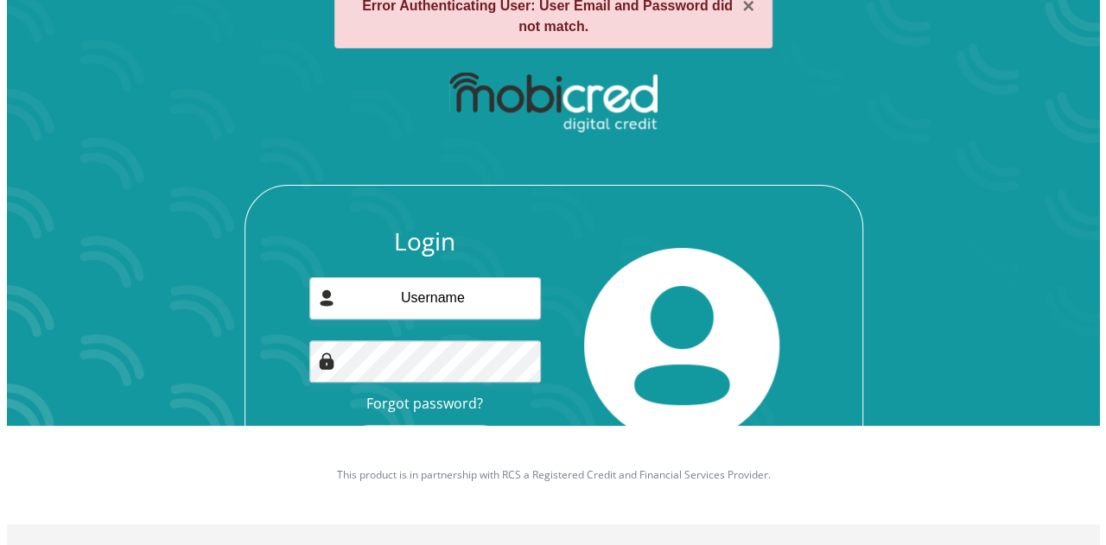
scroll to position [0, 0]
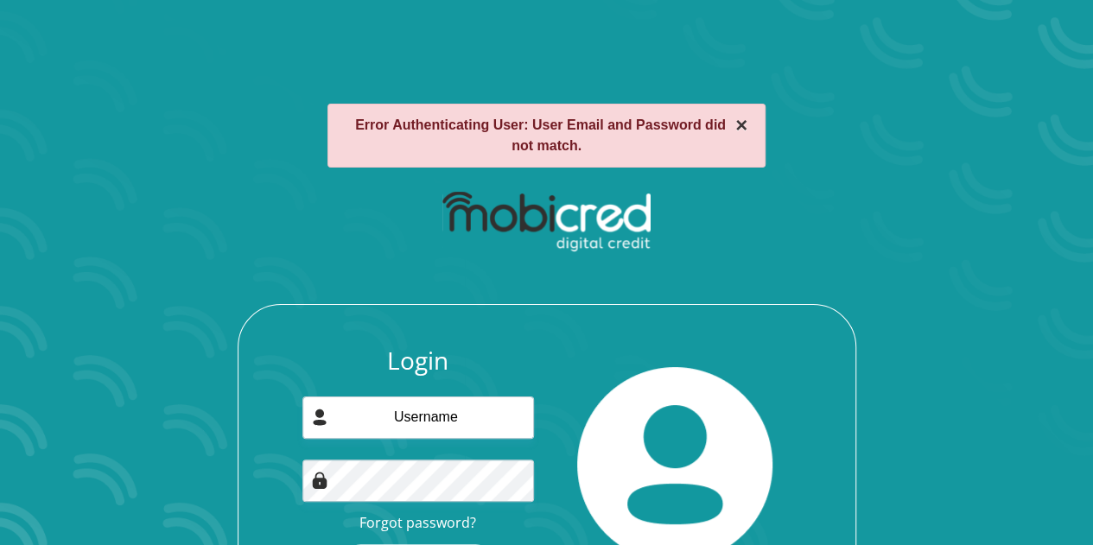
click at [741, 125] on button "×" at bounding box center [741, 125] width 12 height 21
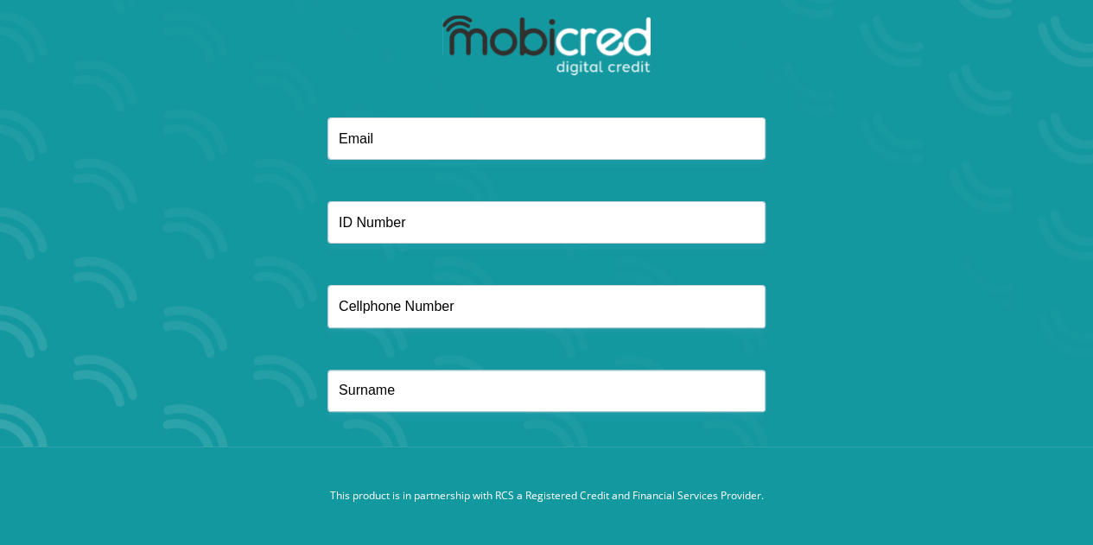
scroll to position [97, 0]
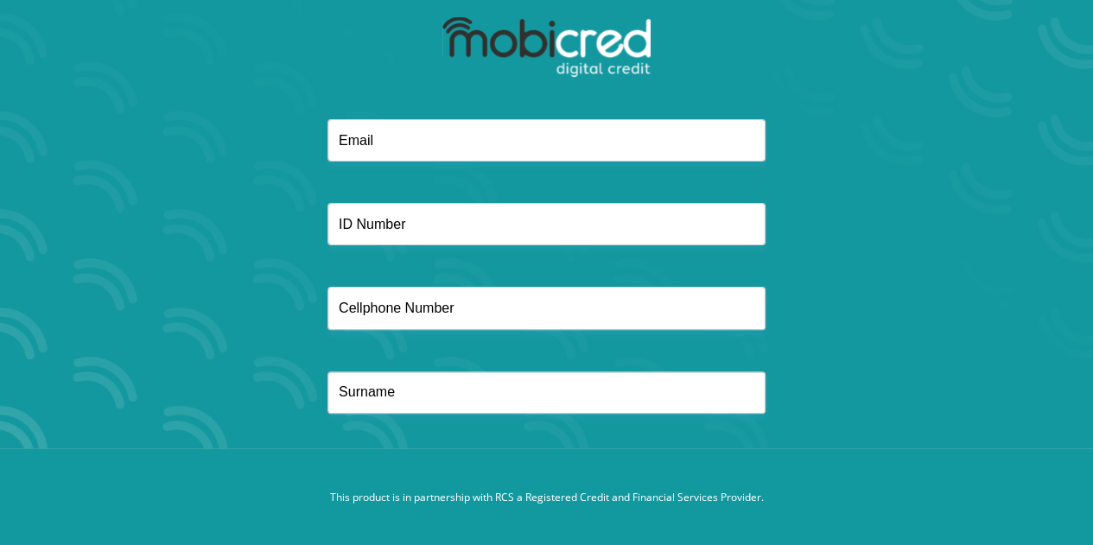
click at [442, 429] on div at bounding box center [547, 287] width 928 height 336
click at [460, 472] on footer "This product is in partnership with RCS a Registered Credit and Financial Servi…" at bounding box center [546, 497] width 1093 height 98
